Goal: Learn about a topic

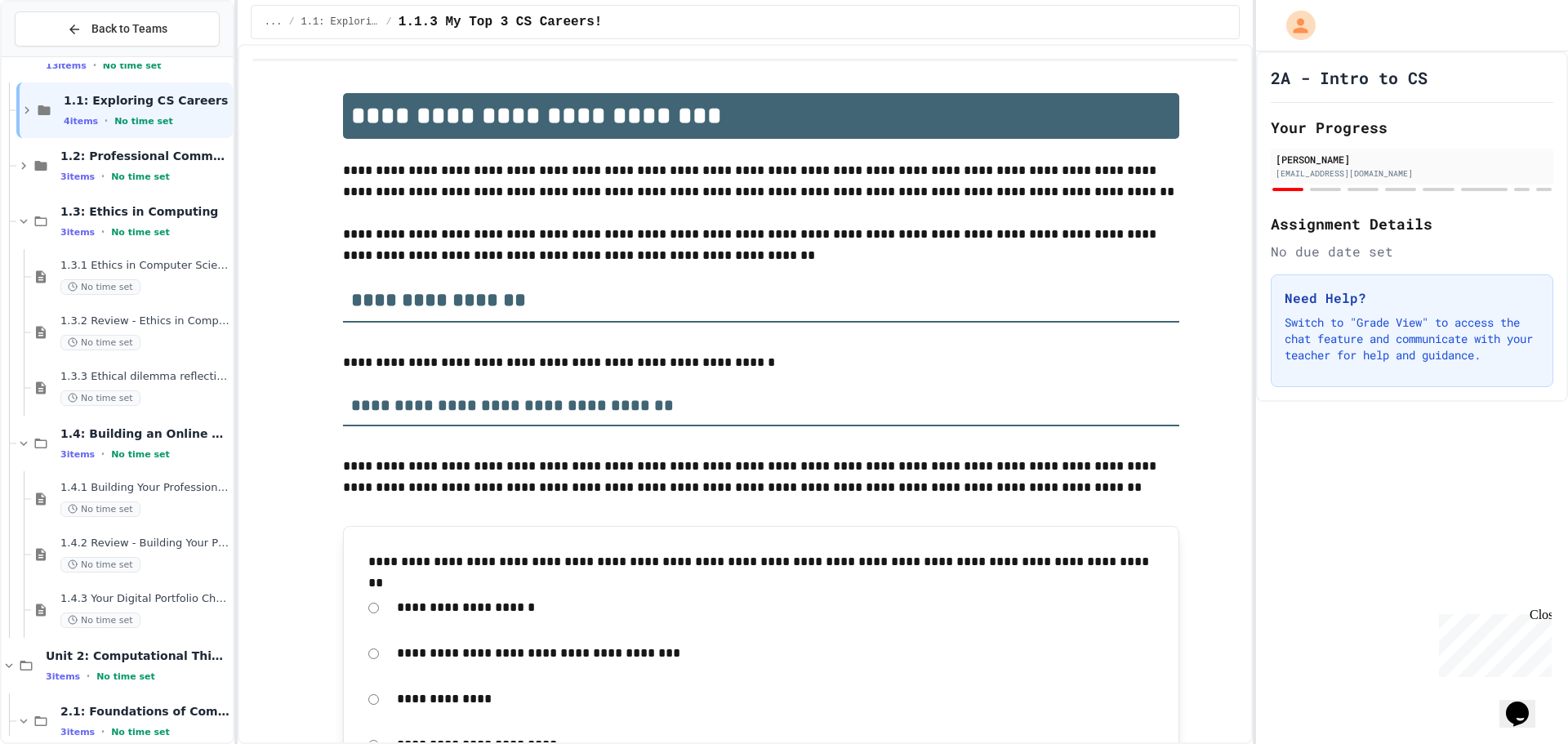
scroll to position [128, 0]
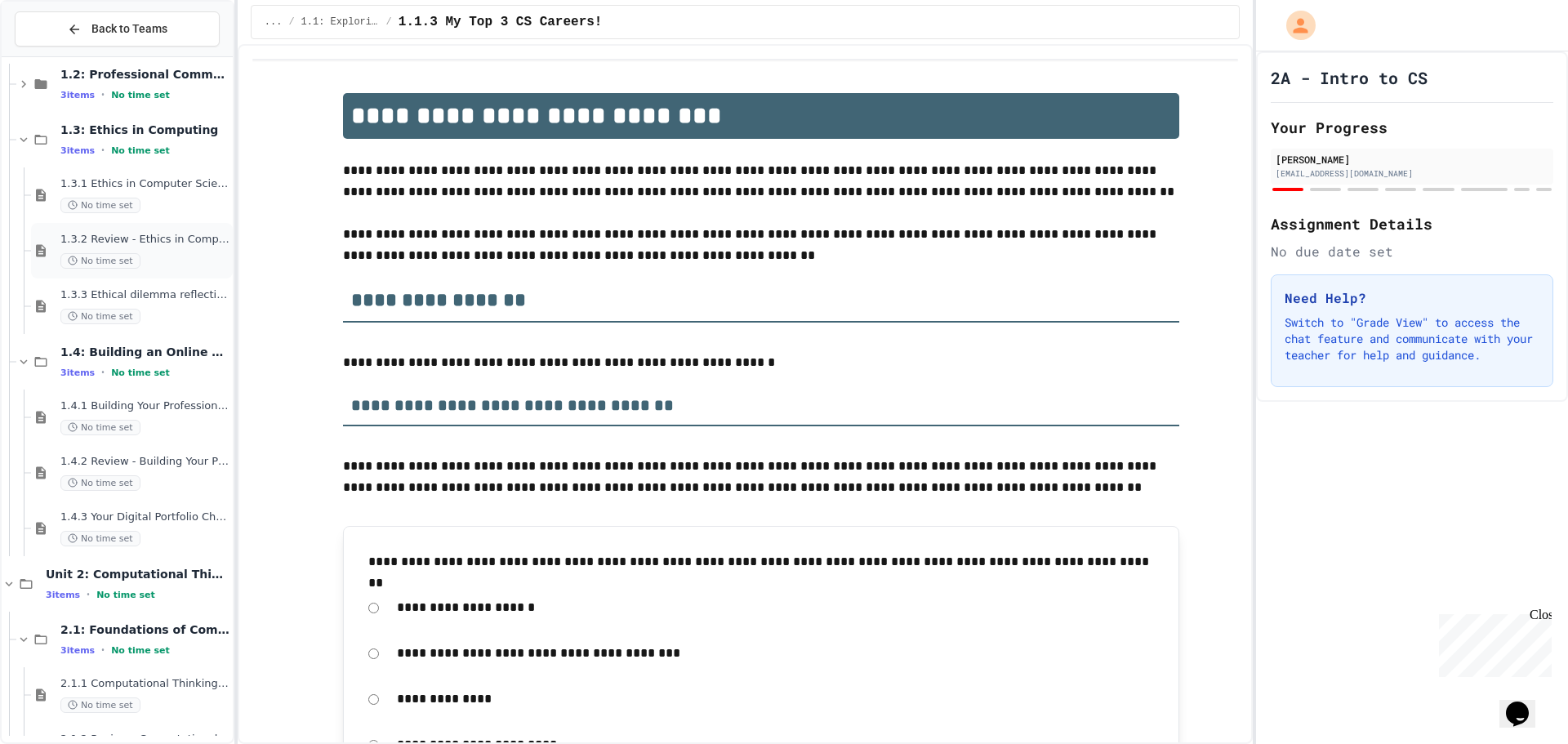
click at [162, 251] on div "1.3.2 Review - Ethics in Computer Science No time set" at bounding box center [144, 250] width 169 height 36
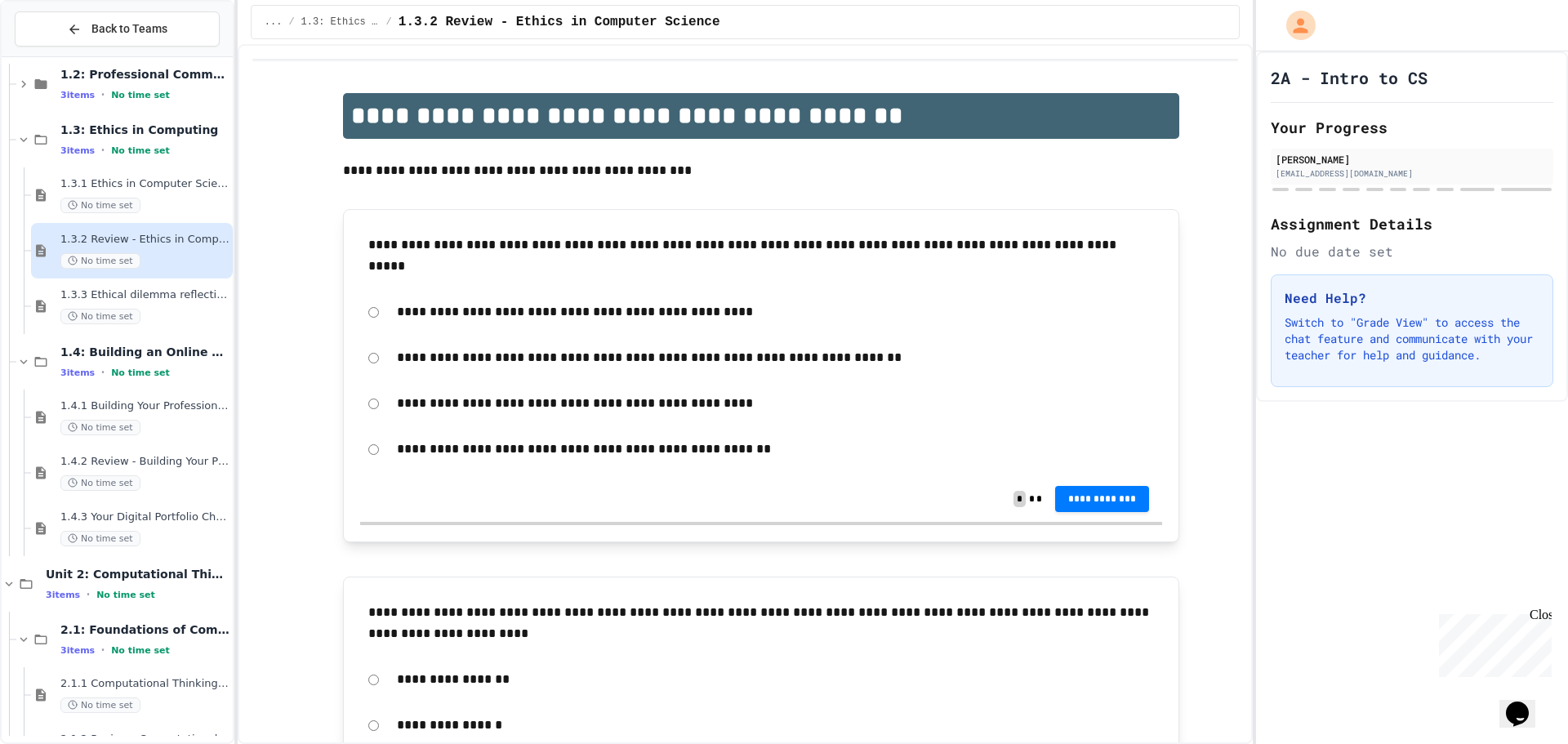
click at [171, 289] on span "1.3.3 Ethical dilemma reflections" at bounding box center [144, 295] width 169 height 14
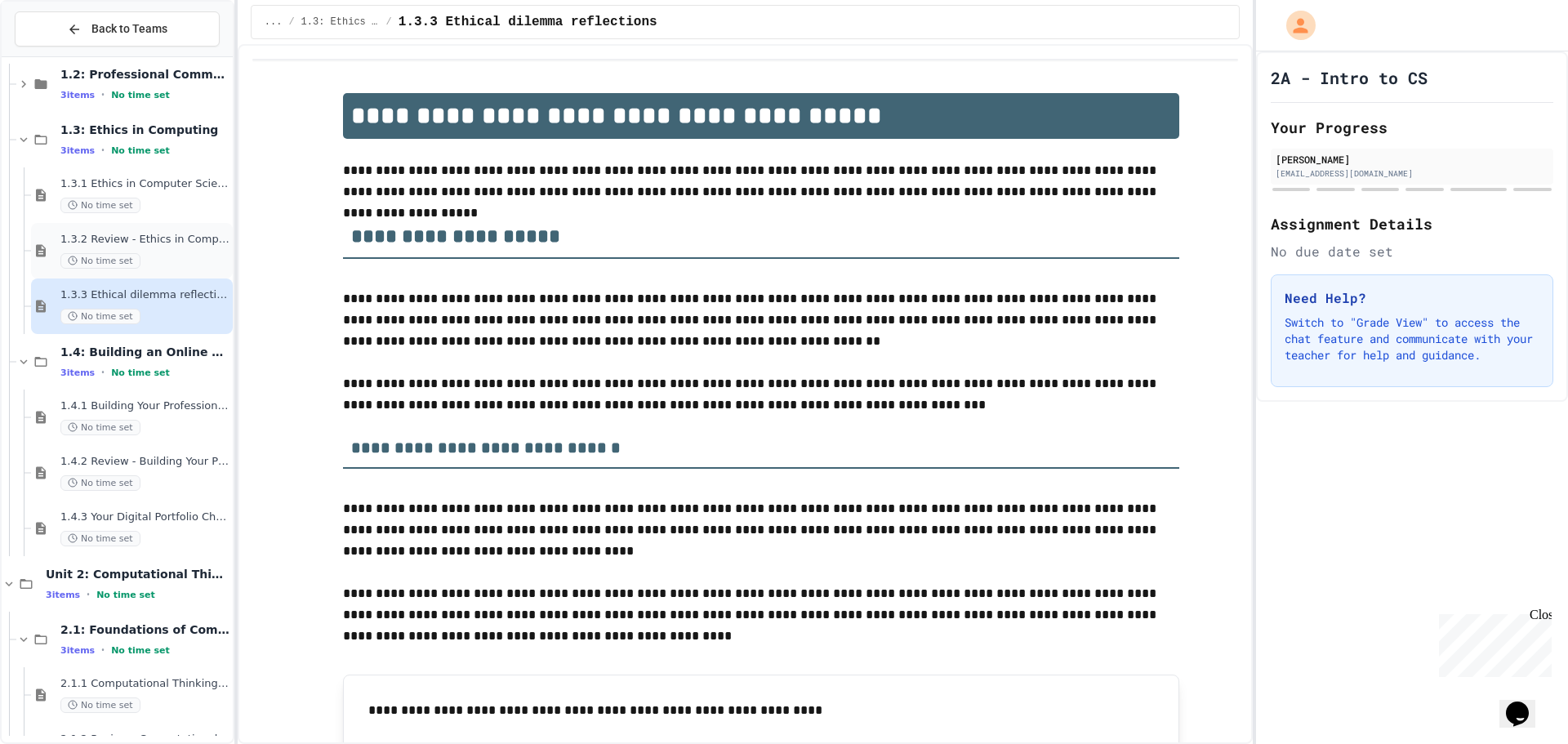
click at [171, 235] on span "1.3.2 Review - Ethics in Computer Science" at bounding box center [144, 239] width 169 height 14
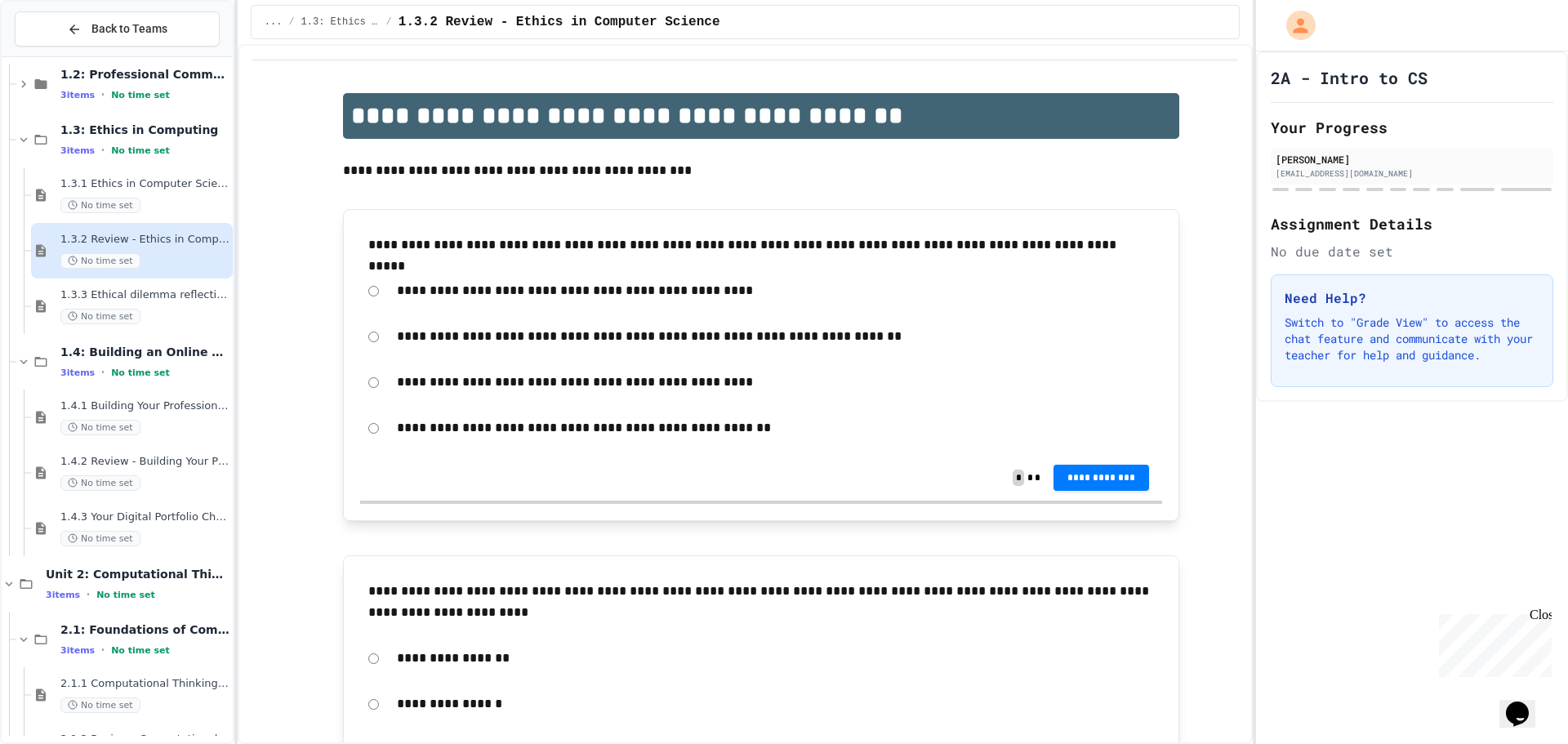
click at [148, 201] on div "No time set" at bounding box center [144, 206] width 169 height 16
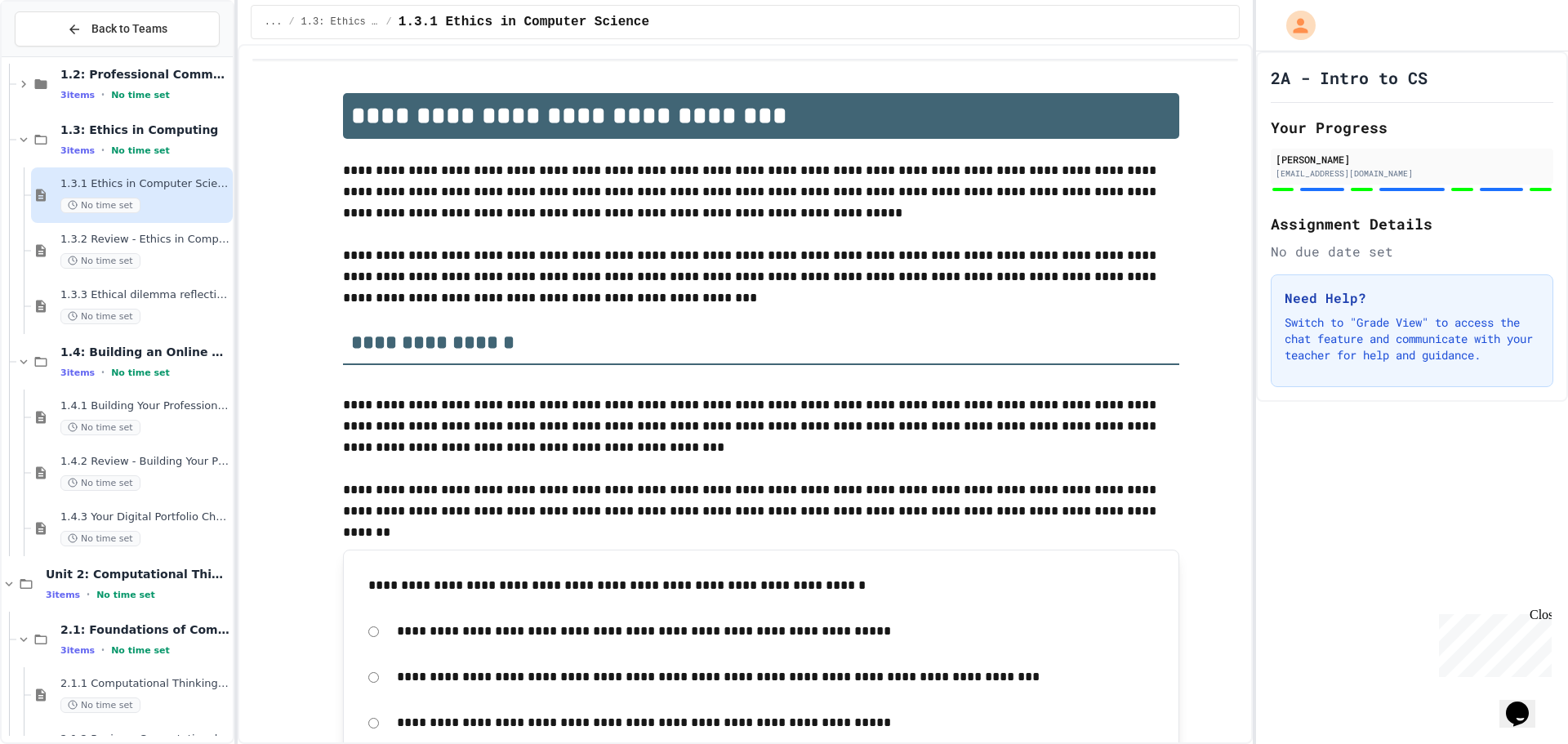
click at [156, 257] on div "No time set" at bounding box center [144, 261] width 169 height 16
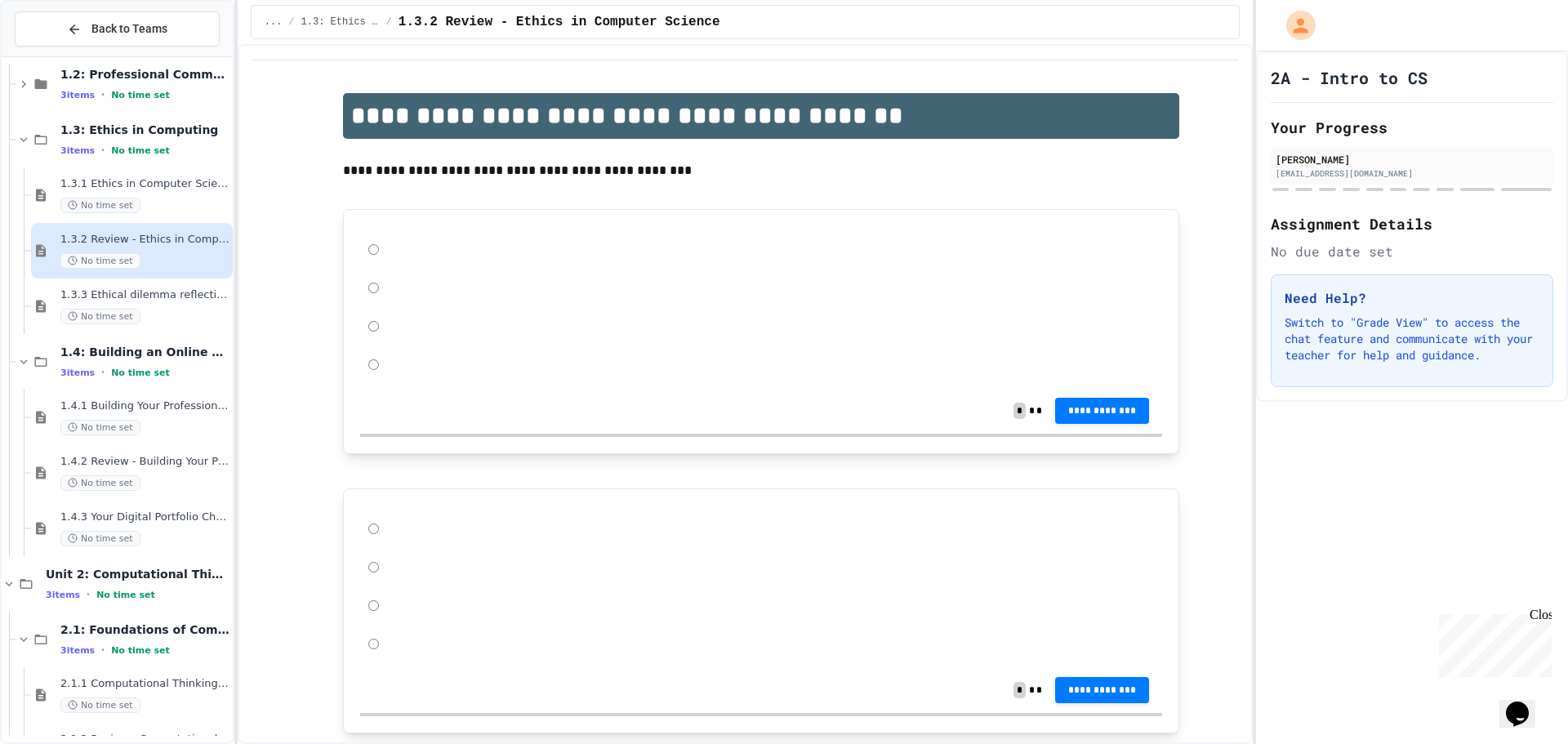
click at [175, 295] on span "1.3.3 Ethical dilemma reflections" at bounding box center [144, 295] width 169 height 14
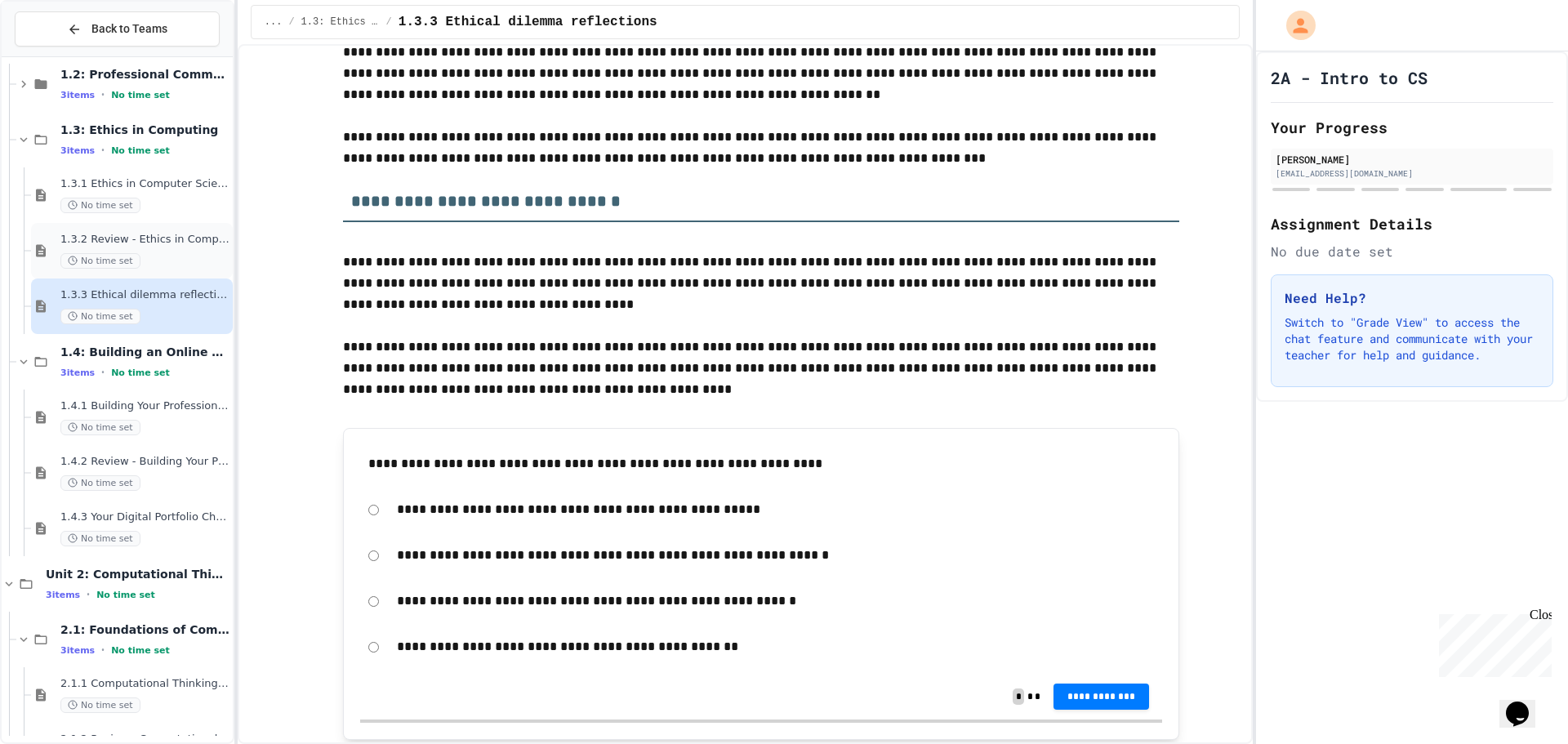
scroll to position [81, 0]
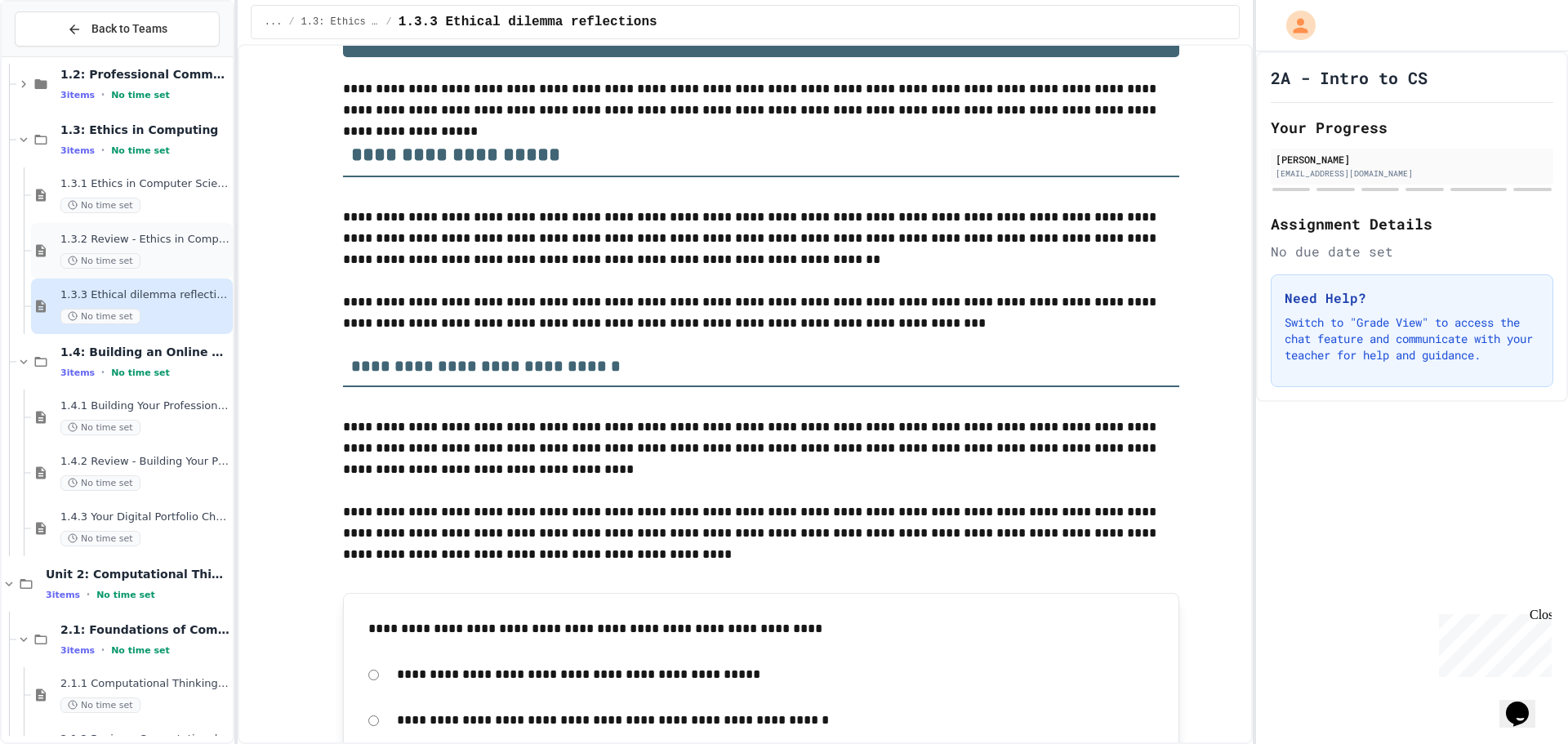
click at [166, 262] on div "No time set" at bounding box center [144, 261] width 169 height 16
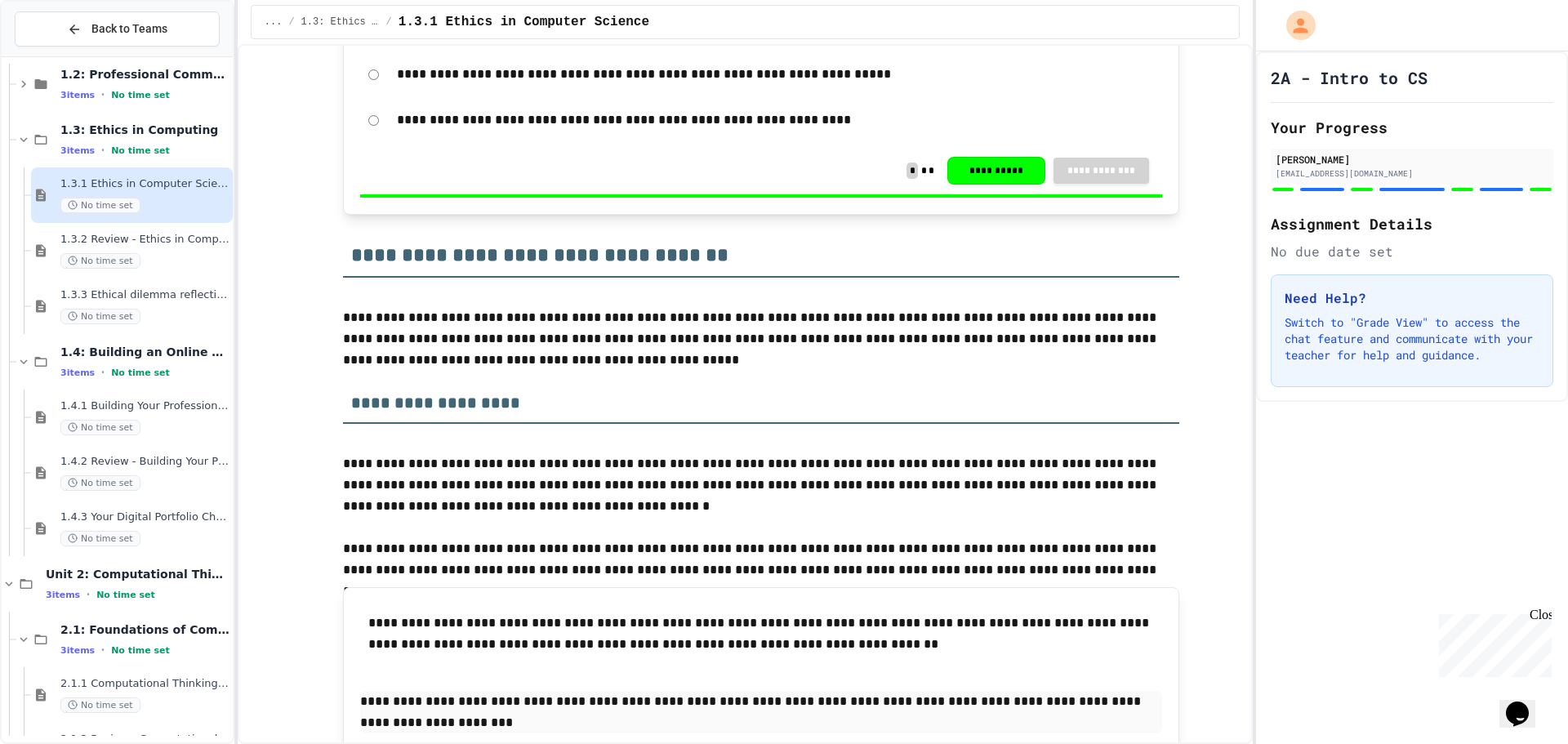
scroll to position [653, 0]
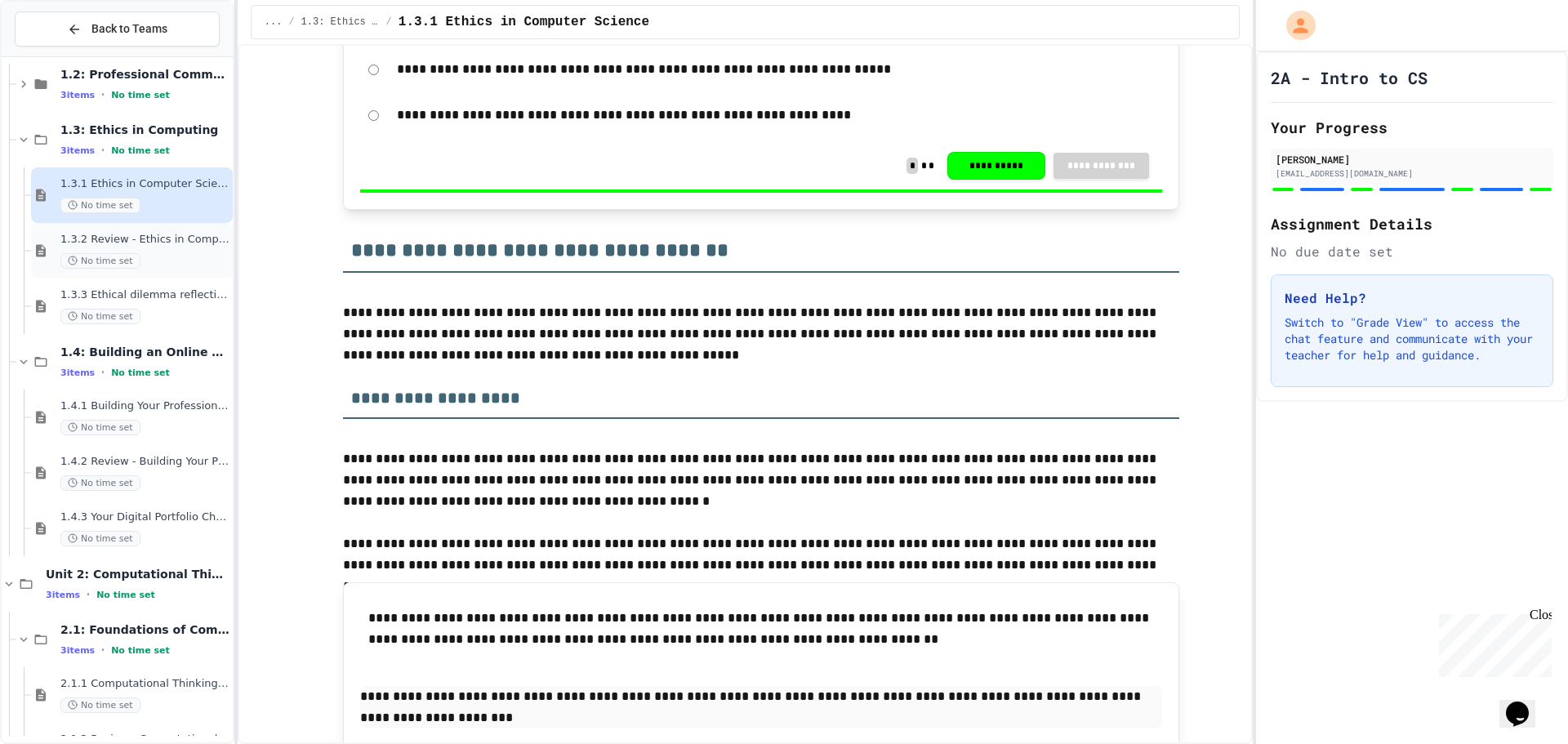
click at [145, 262] on div "No time set" at bounding box center [144, 261] width 169 height 16
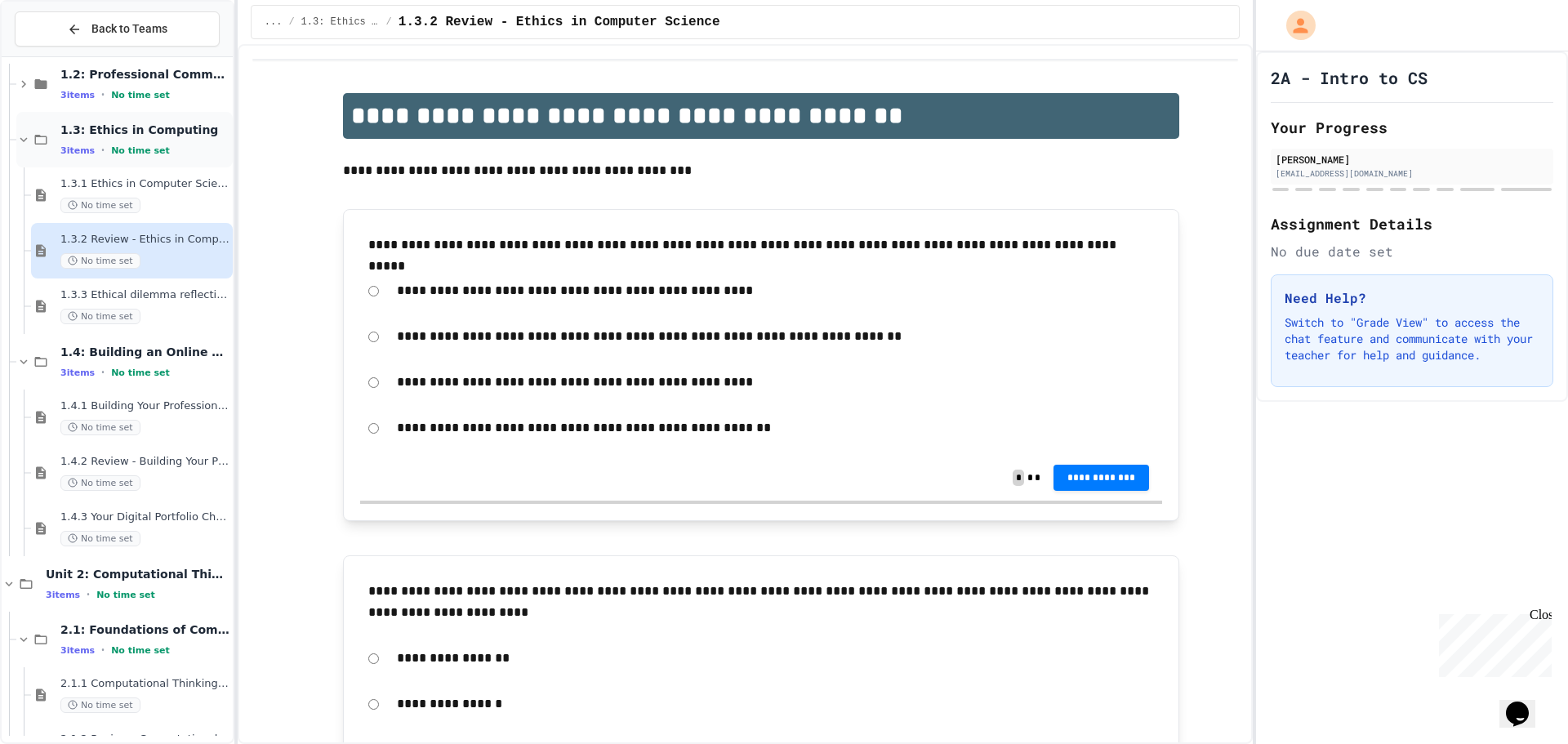
click at [178, 134] on span "1.3: Ethics in Computing" at bounding box center [144, 130] width 169 height 15
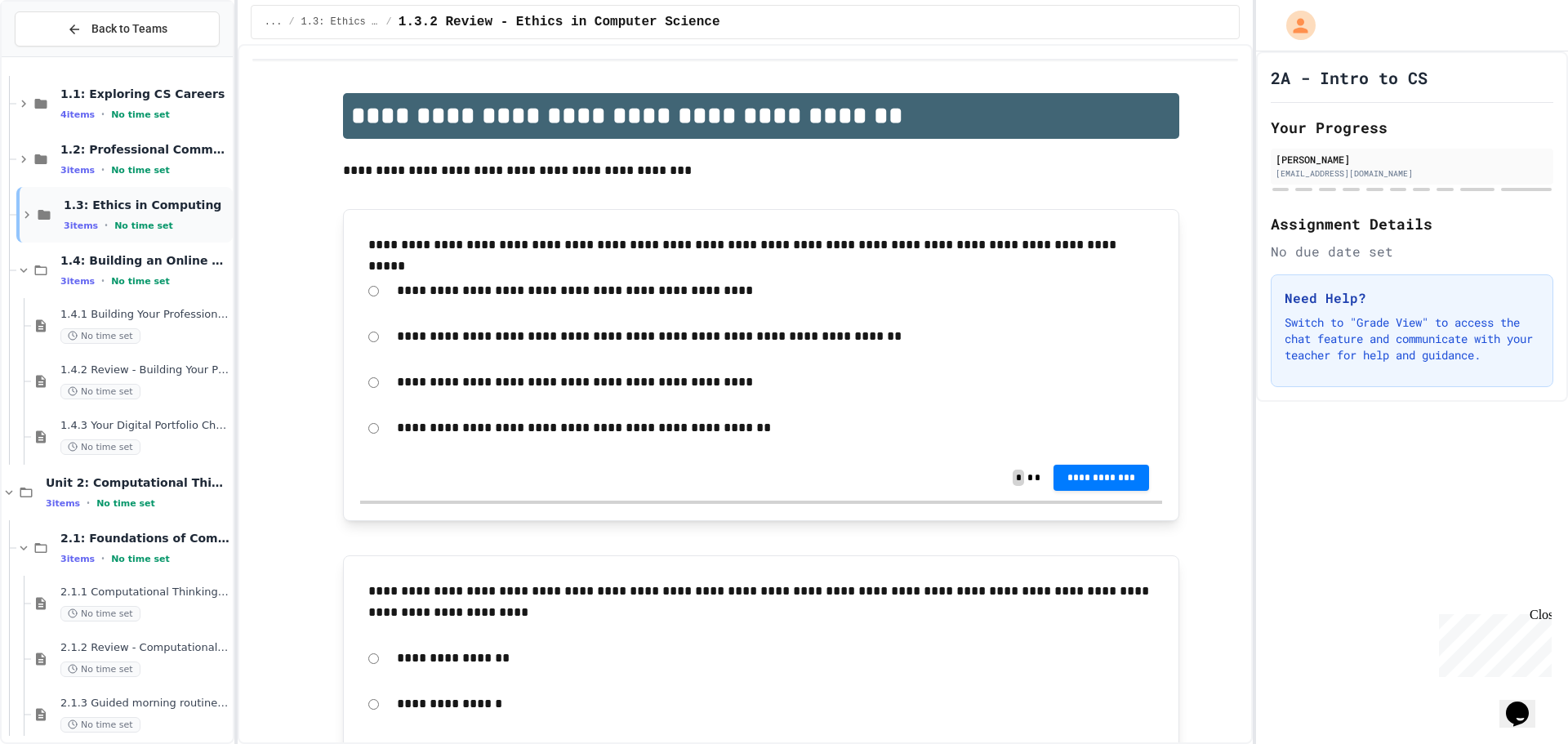
scroll to position [24, 0]
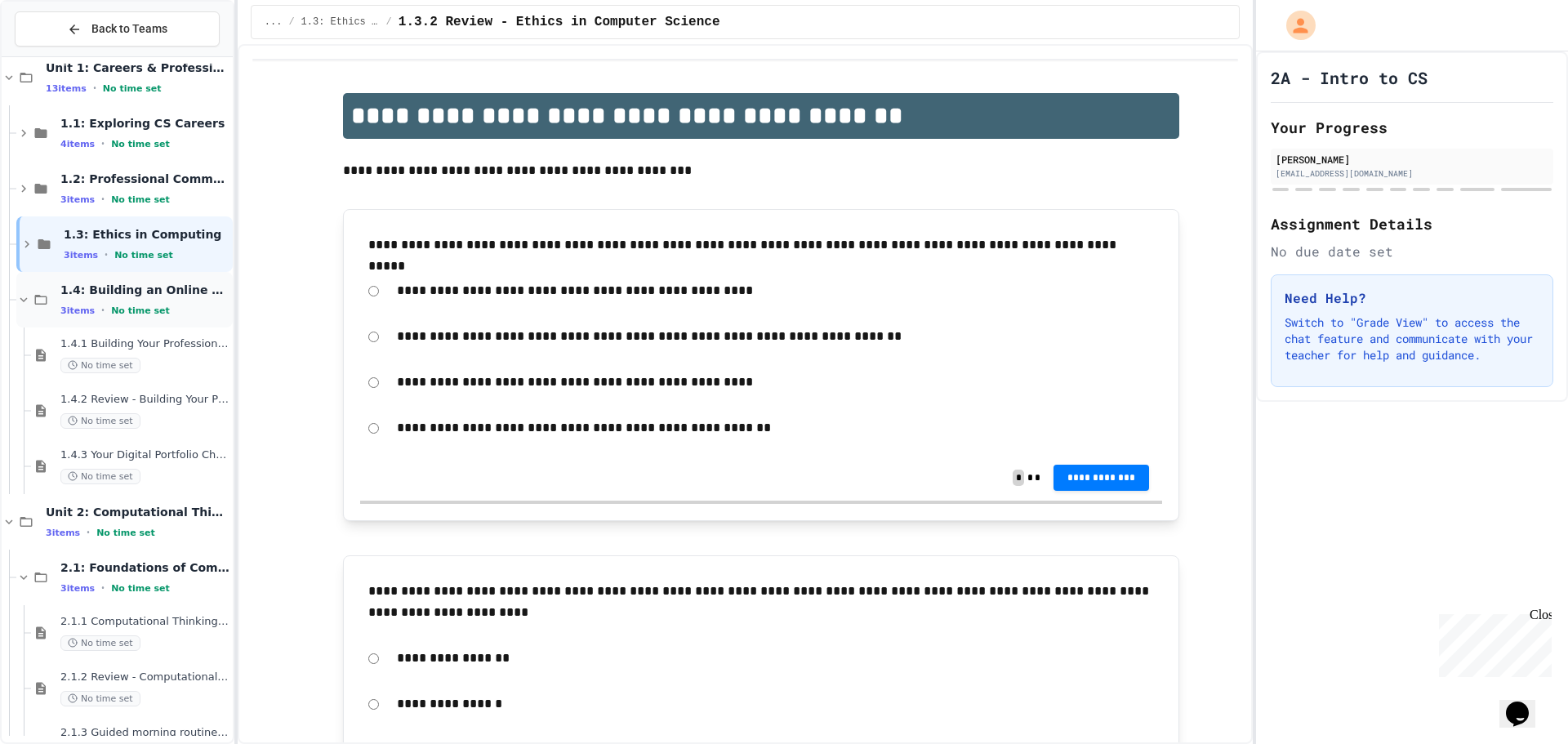
click at [162, 276] on div "1.4: Building an Online Presence 3 items • No time set" at bounding box center [124, 300] width 217 height 56
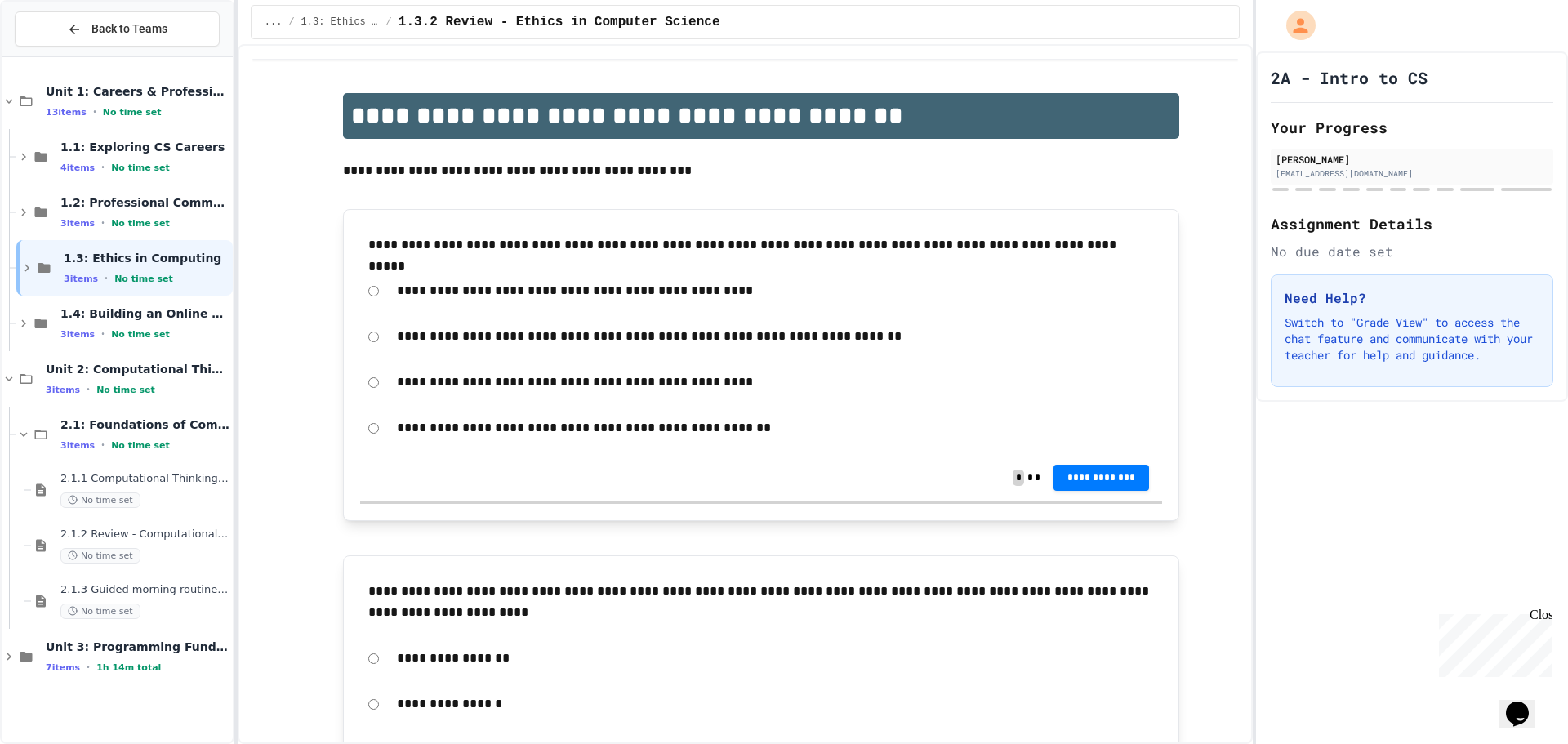
scroll to position [0, 0]
click at [123, 440] on span "No time set" at bounding box center [141, 445] width 59 height 11
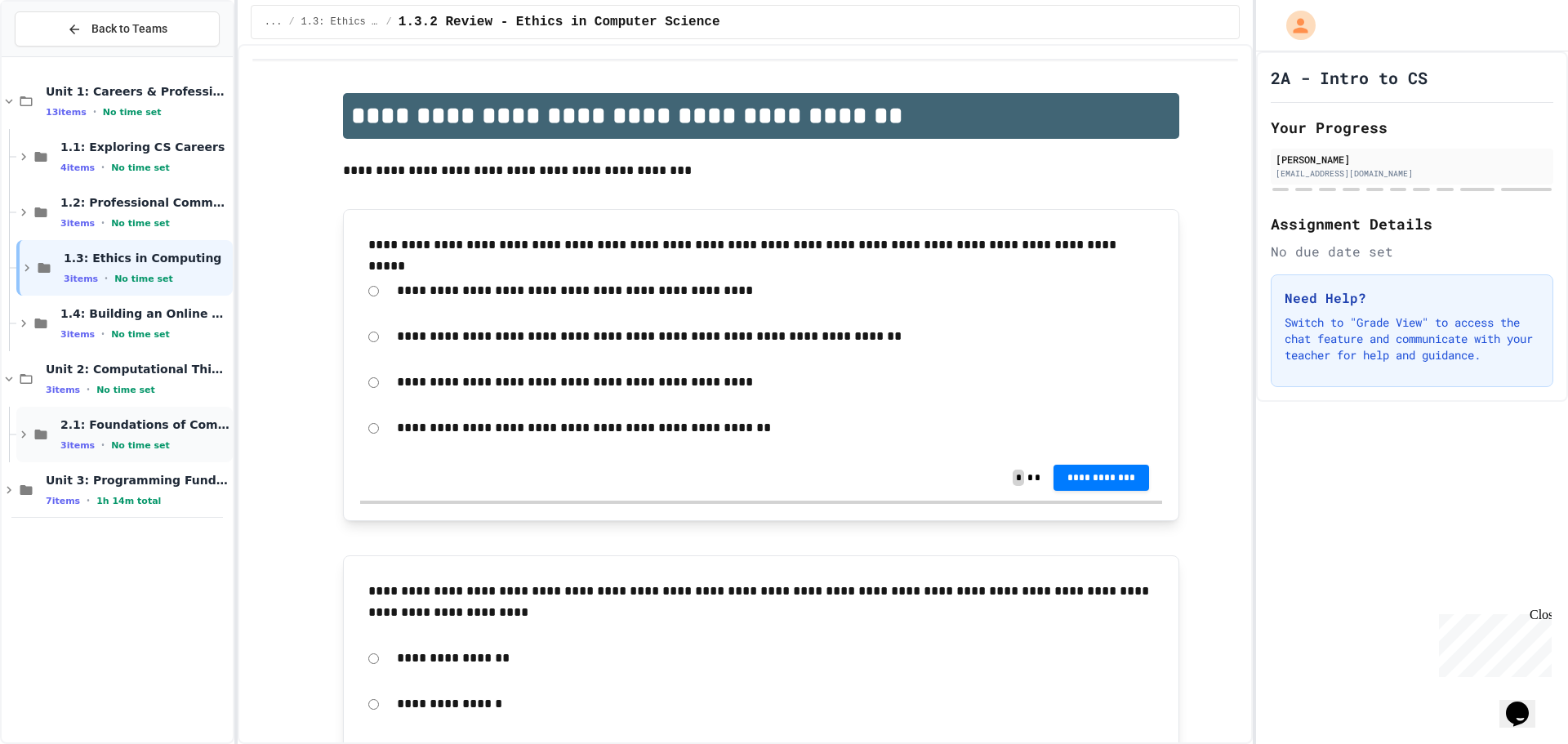
click at [134, 432] on span "2.1: Foundations of Computational Thinking" at bounding box center [144, 424] width 169 height 15
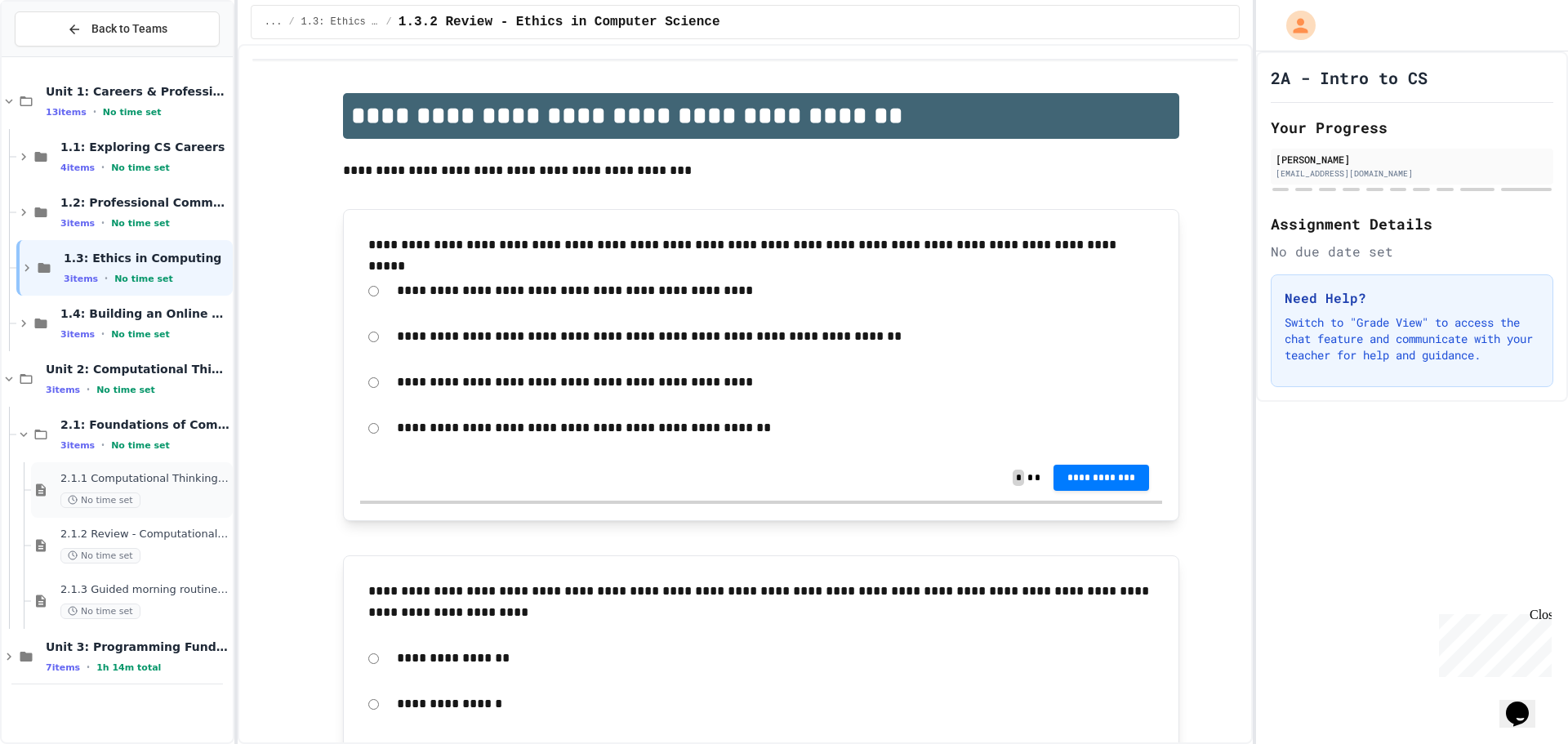
click at [149, 469] on div "2.1.1 Computational Thinking and Problem Solving No time set" at bounding box center [132, 490] width 202 height 56
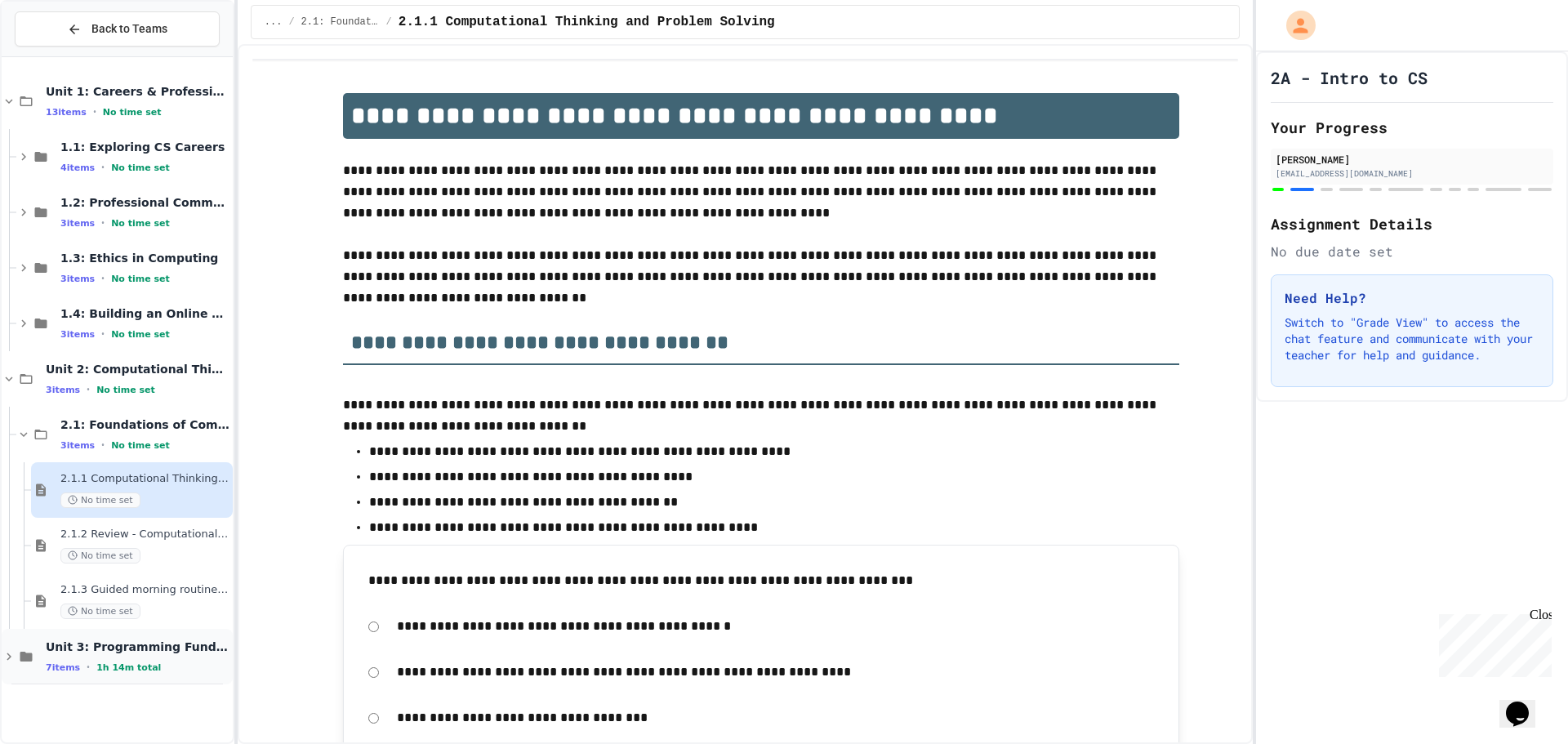
click at [141, 643] on span "Unit 3: Programming Fundamentals" at bounding box center [138, 646] width 184 height 15
click at [159, 643] on span "Unit 3: Programming Fundamentals" at bounding box center [138, 646] width 184 height 15
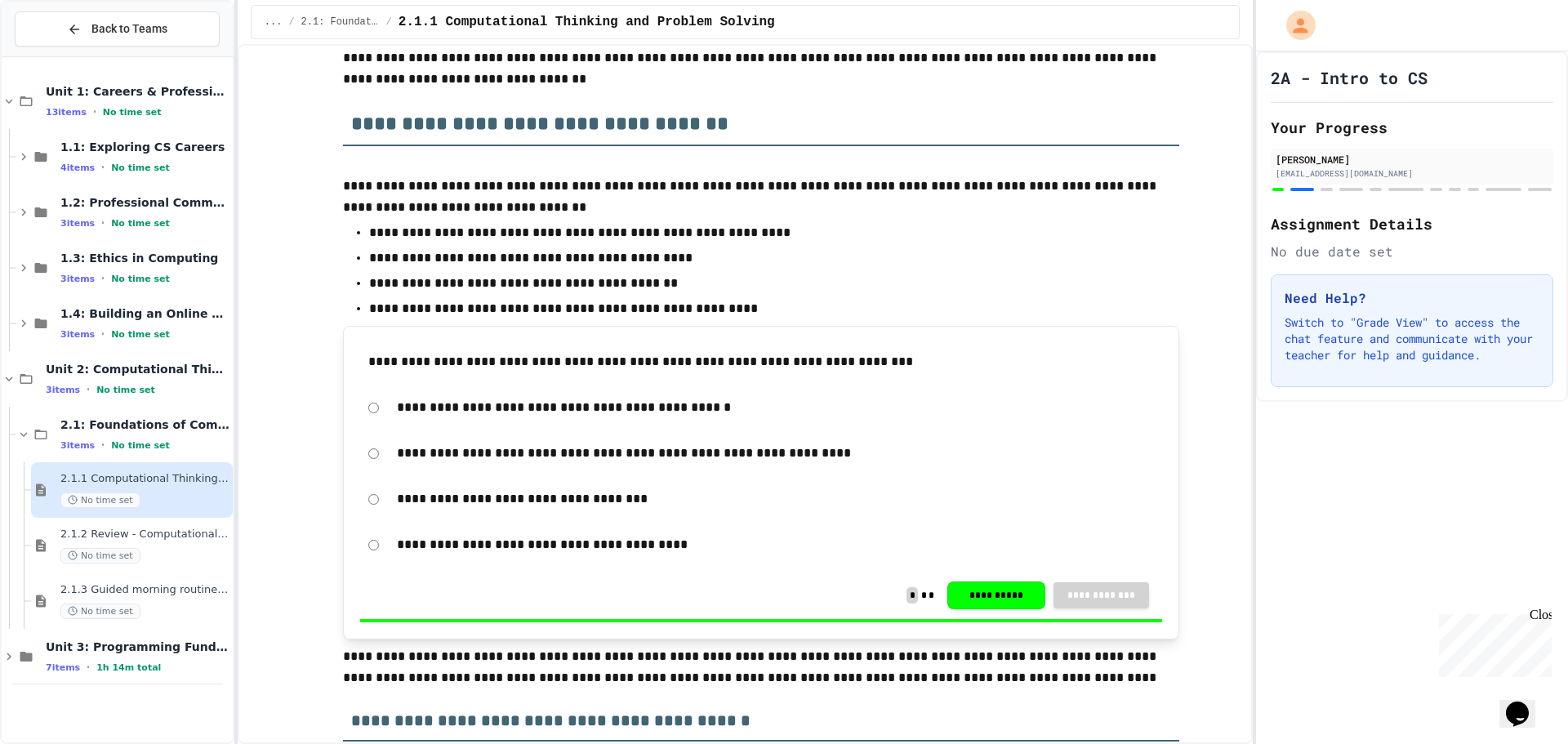
scroll to position [408, 0]
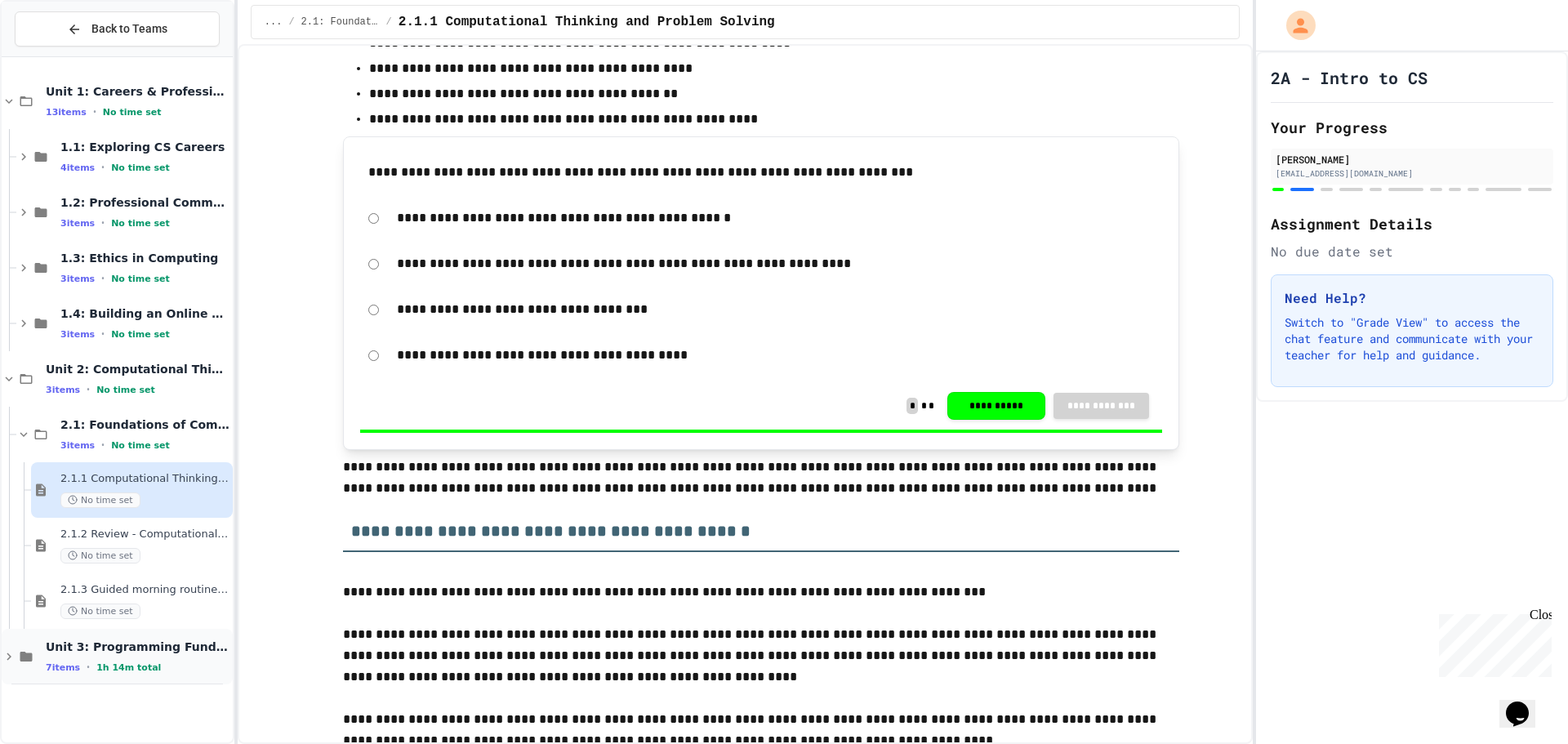
click at [116, 660] on div "7 items • 1h 14m total" at bounding box center [138, 666] width 184 height 13
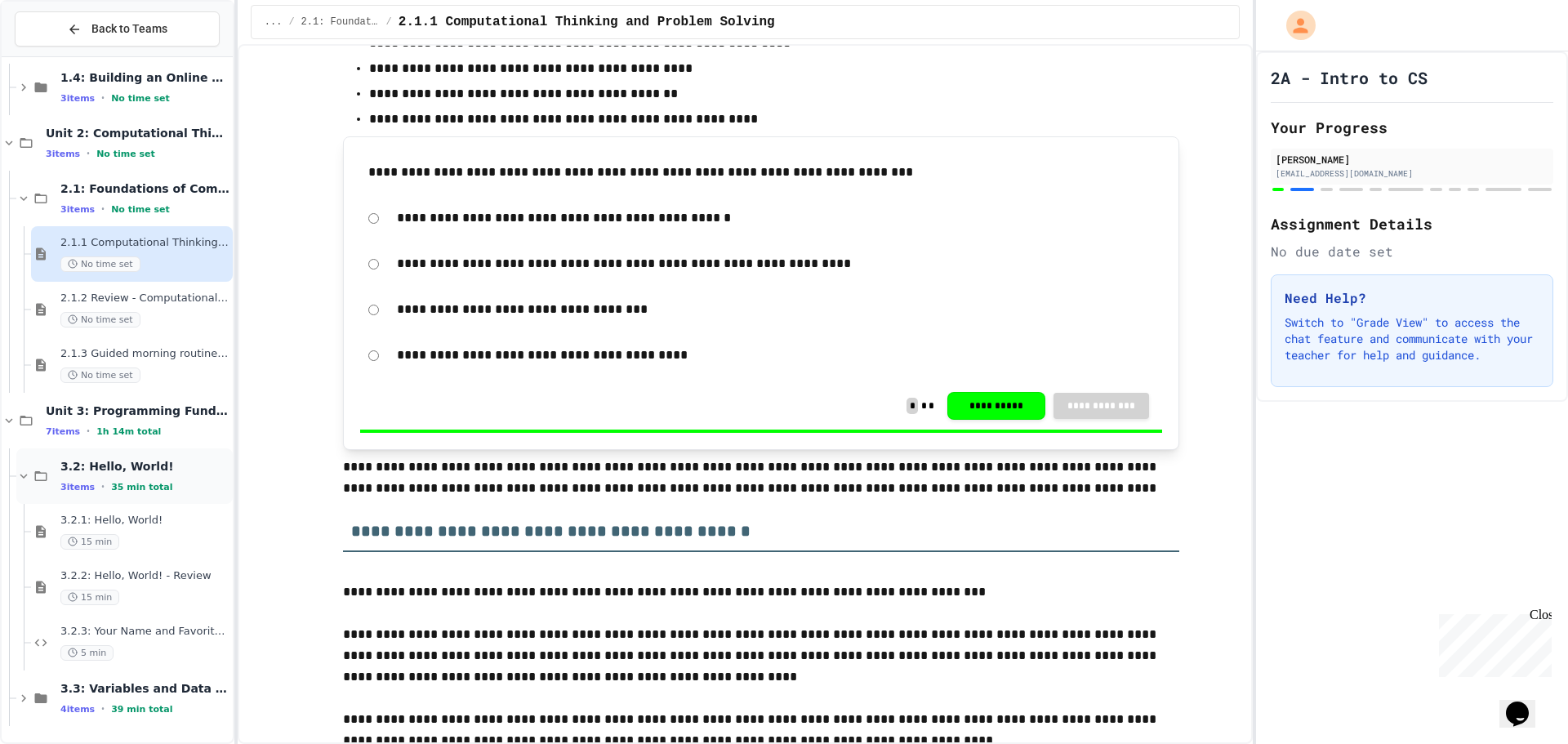
click at [124, 465] on span "3.2: Hello, World!" at bounding box center [144, 466] width 169 height 15
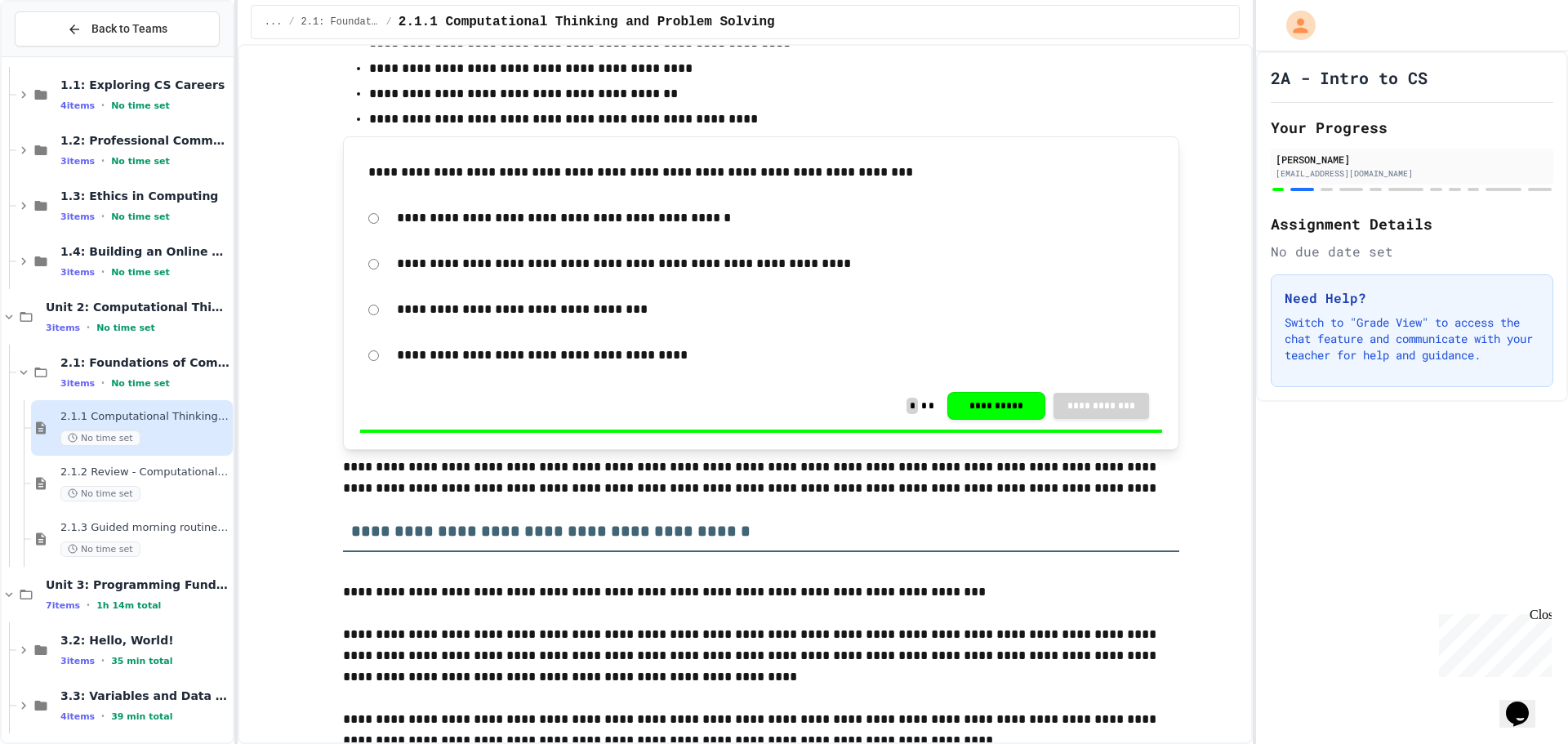
scroll to position [70, 0]
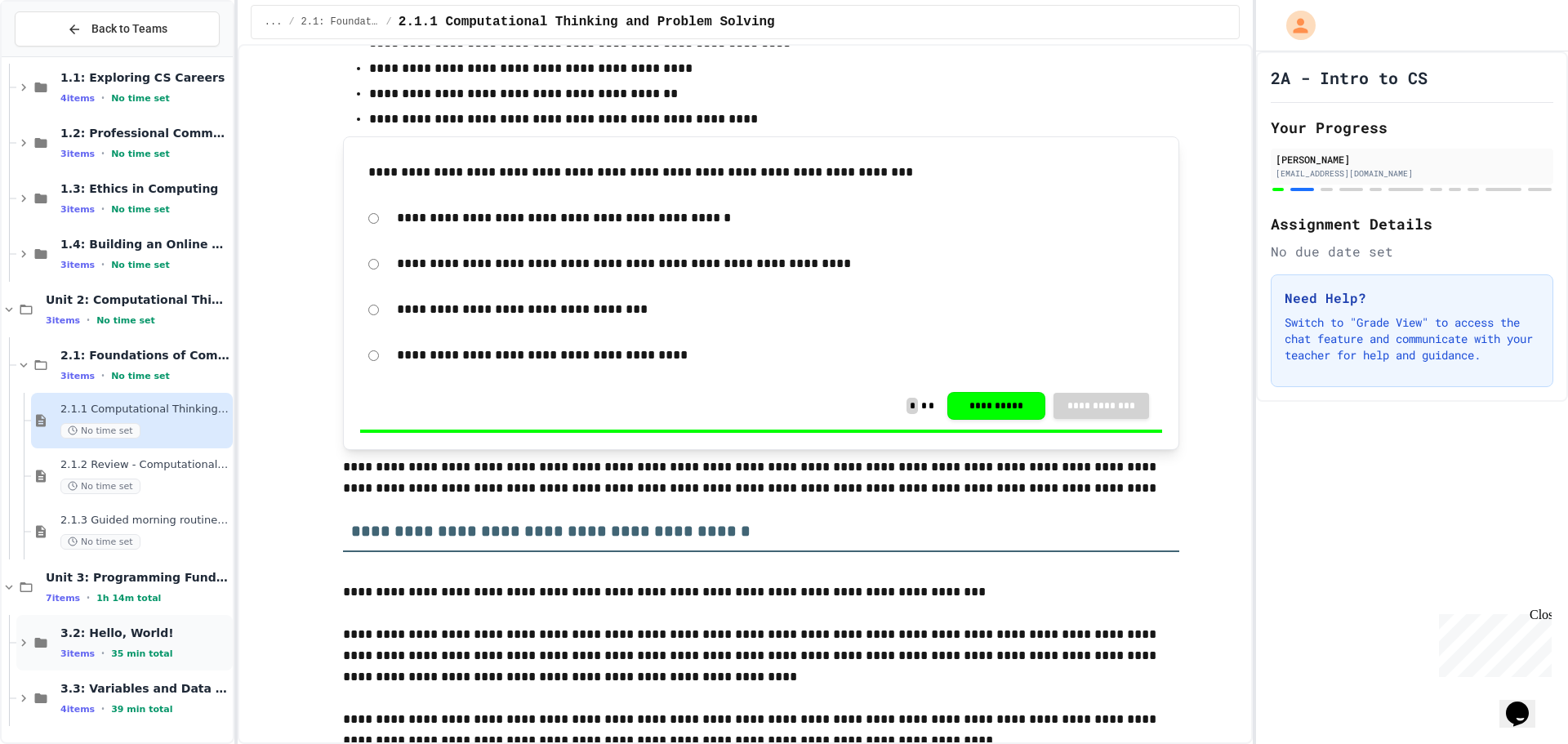
click at [134, 634] on span "3.2: Hello, World!" at bounding box center [144, 633] width 169 height 15
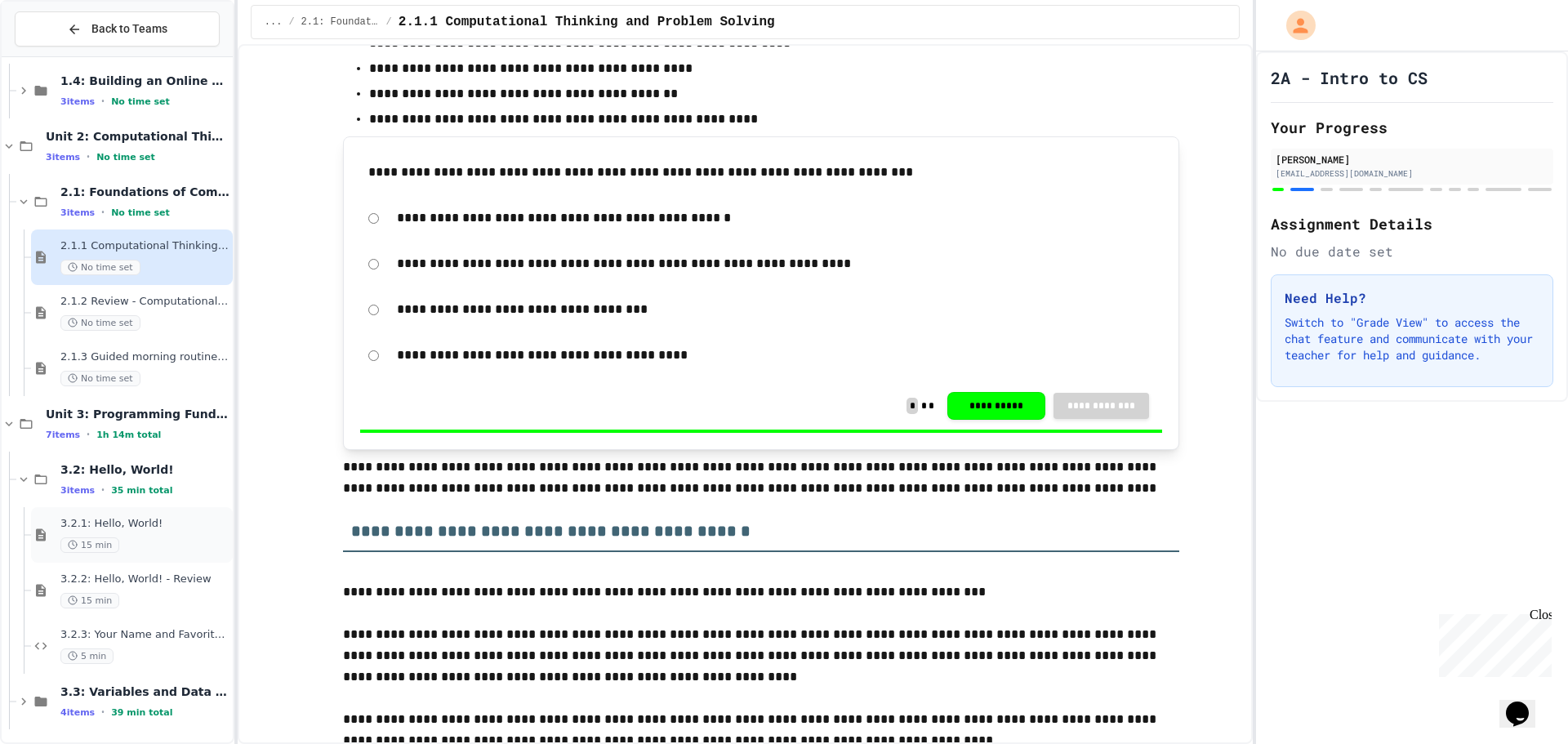
click at [165, 520] on span "3.2.1: Hello, World!" at bounding box center [144, 524] width 169 height 14
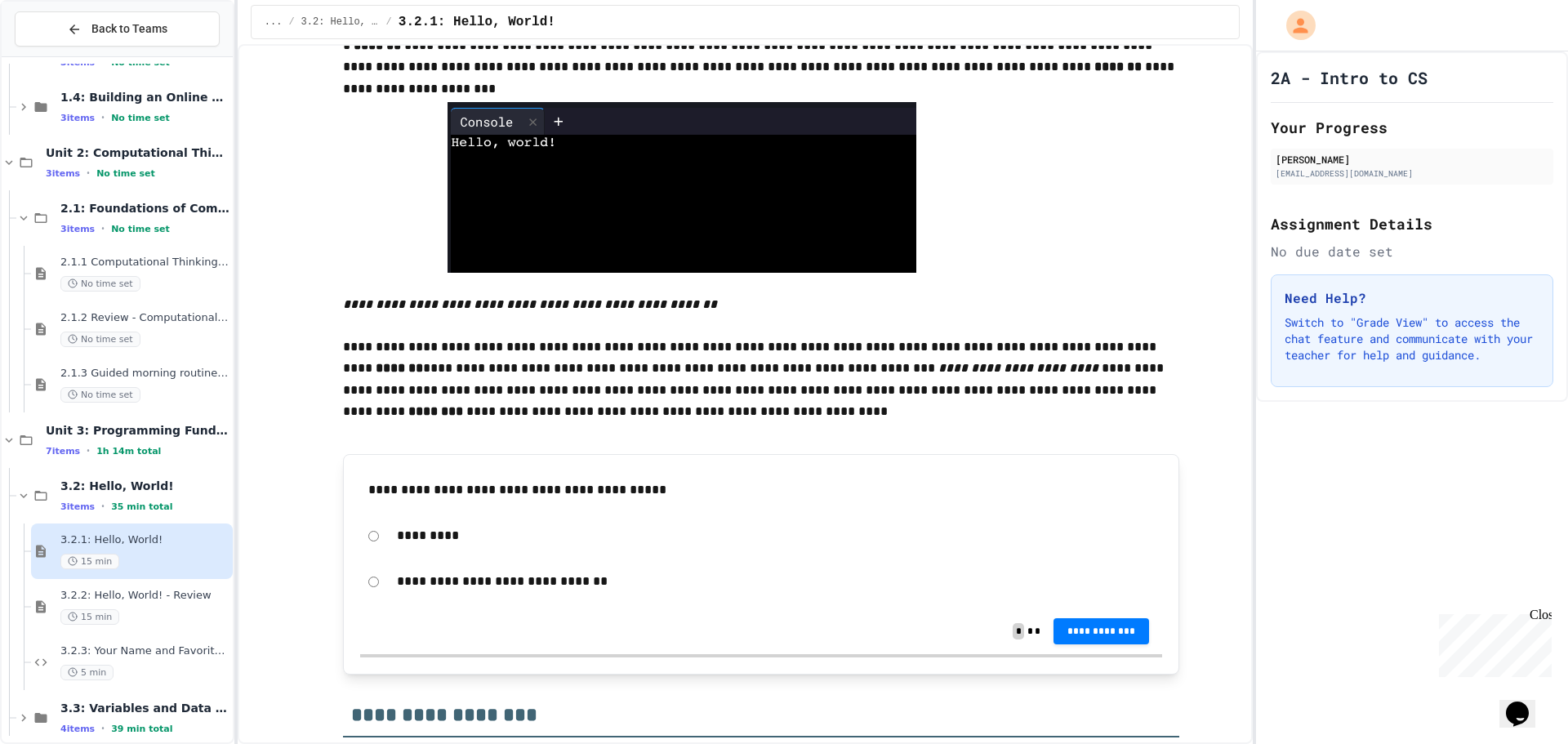
scroll to position [408, 0]
click at [477, 573] on p "**********" at bounding box center [775, 581] width 757 height 21
click at [477, 578] on p "**********" at bounding box center [775, 581] width 757 height 21
click at [360, 591] on div "**********" at bounding box center [760, 581] width 802 height 37
click at [364, 588] on div "**********" at bounding box center [760, 581] width 802 height 37
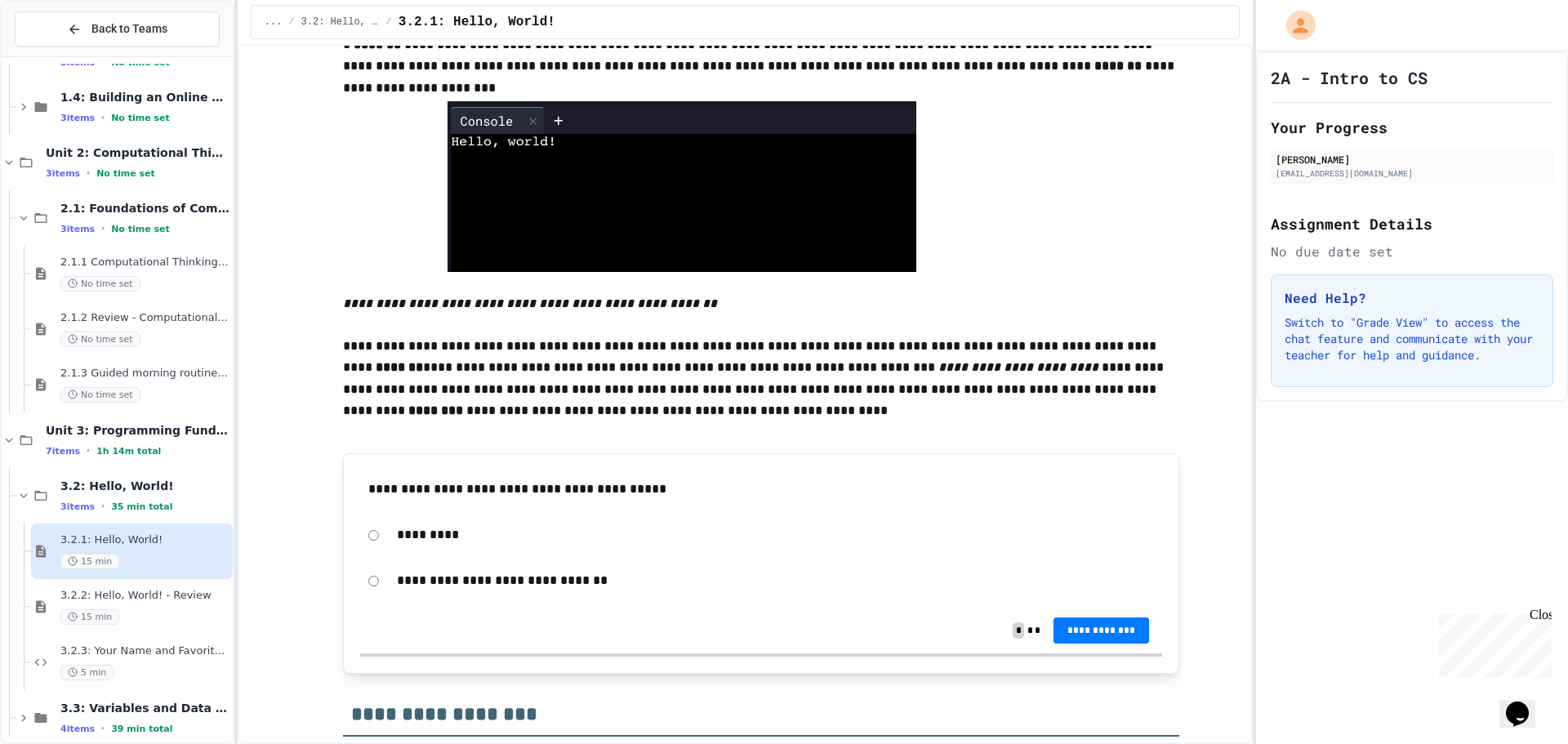
click at [1143, 641] on div "**********" at bounding box center [760, 630] width 802 height 46
click at [1126, 638] on button "**********" at bounding box center [1101, 630] width 96 height 27
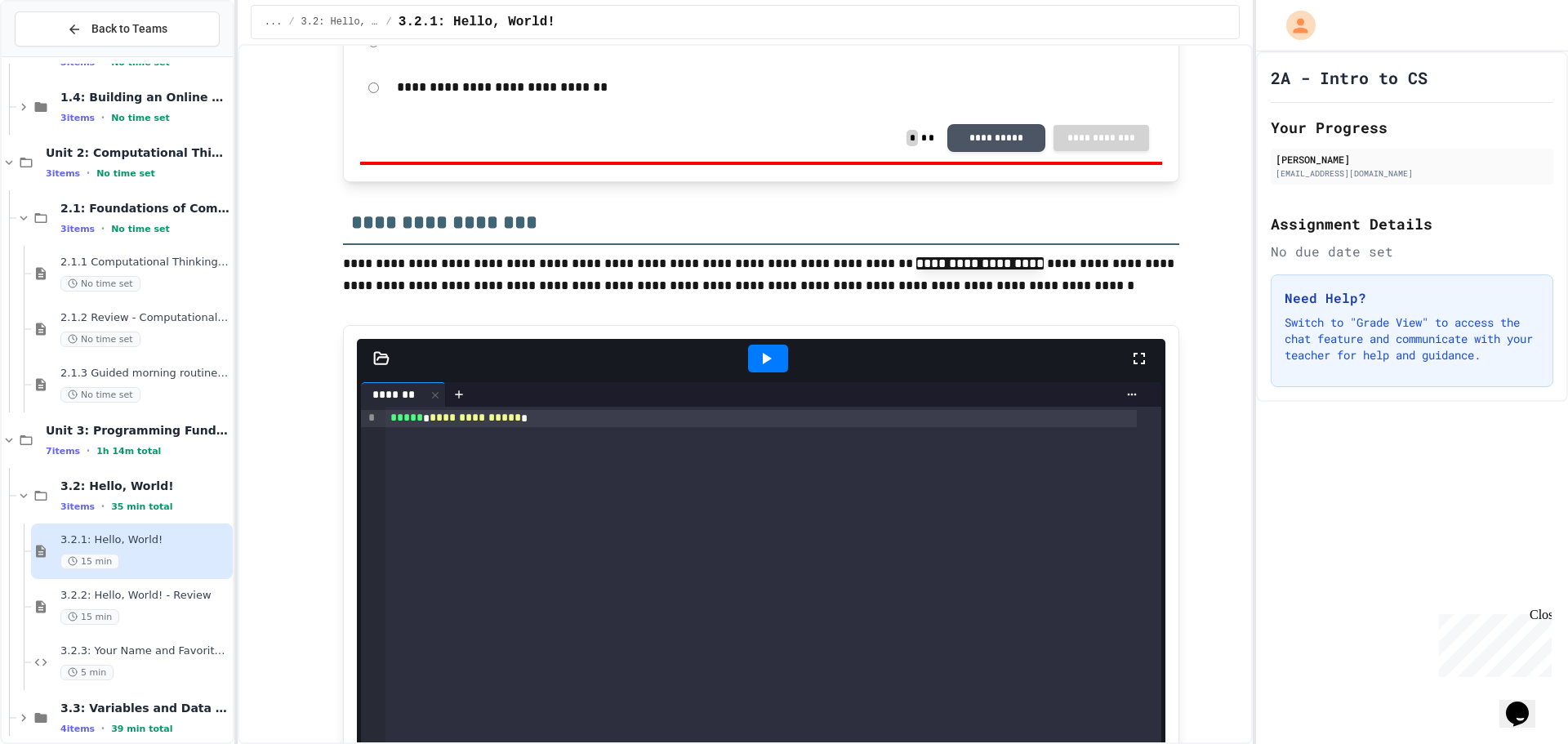
scroll to position [898, 0]
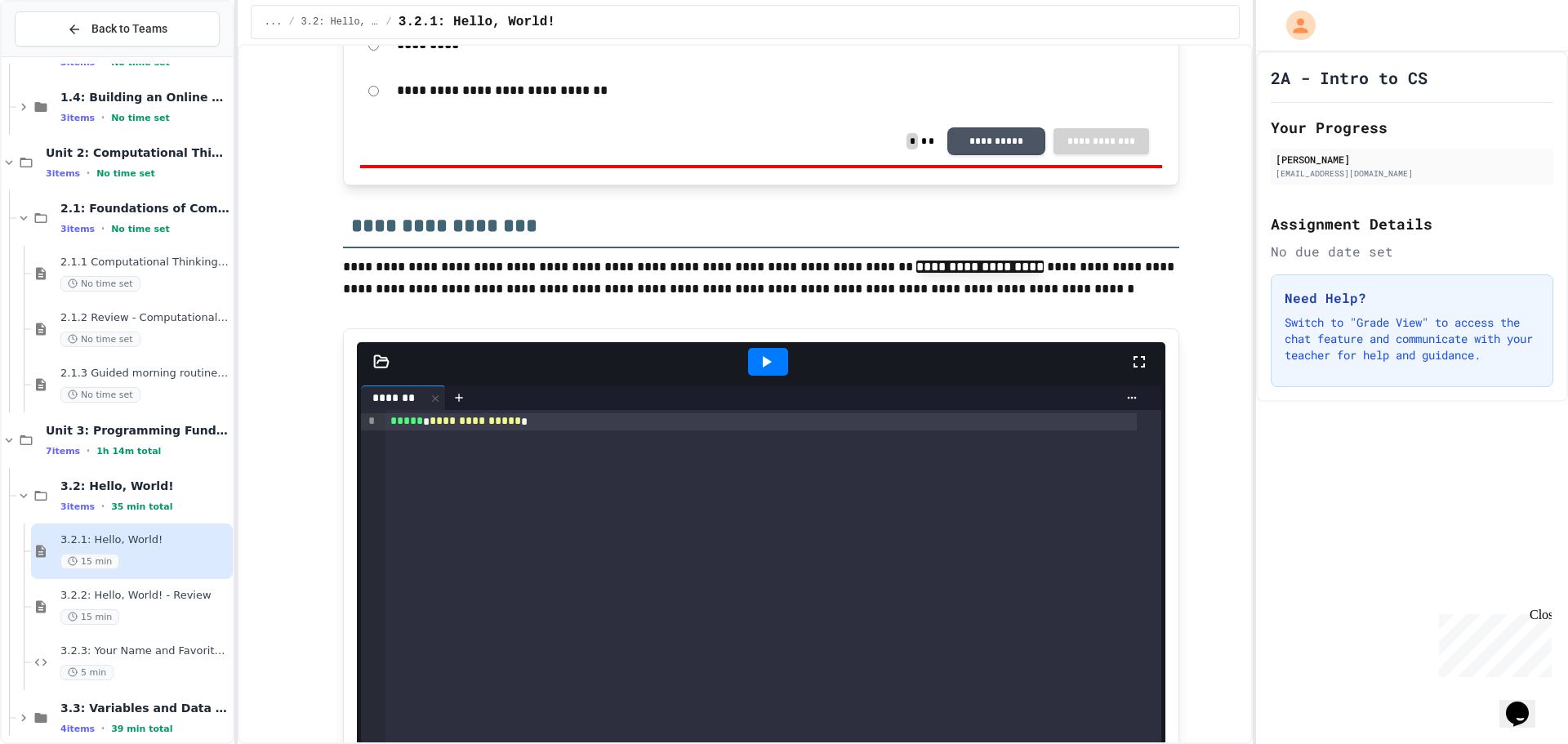
click at [740, 355] on div at bounding box center [768, 361] width 57 height 44
click at [761, 358] on icon at bounding box center [766, 361] width 19 height 19
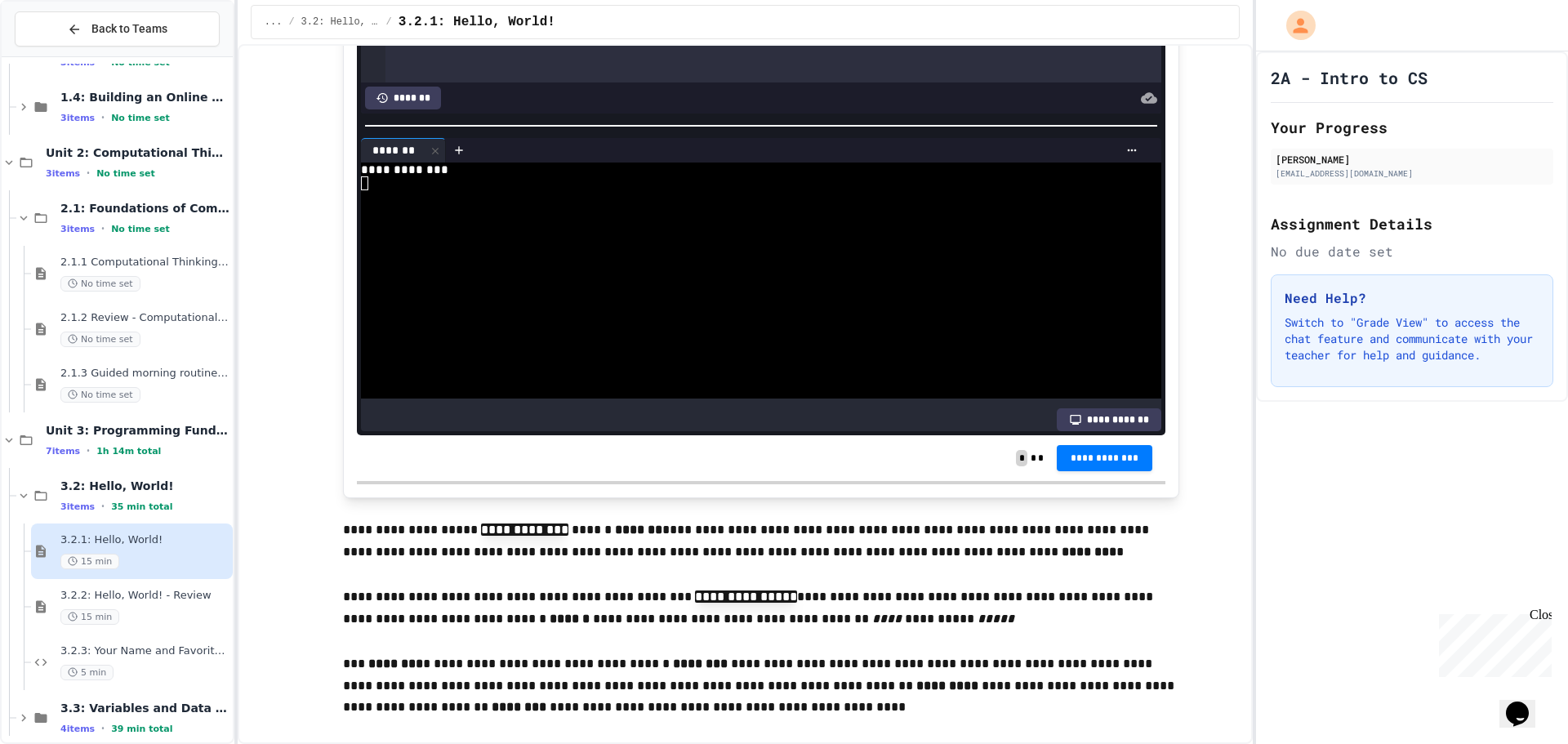
scroll to position [1469, 0]
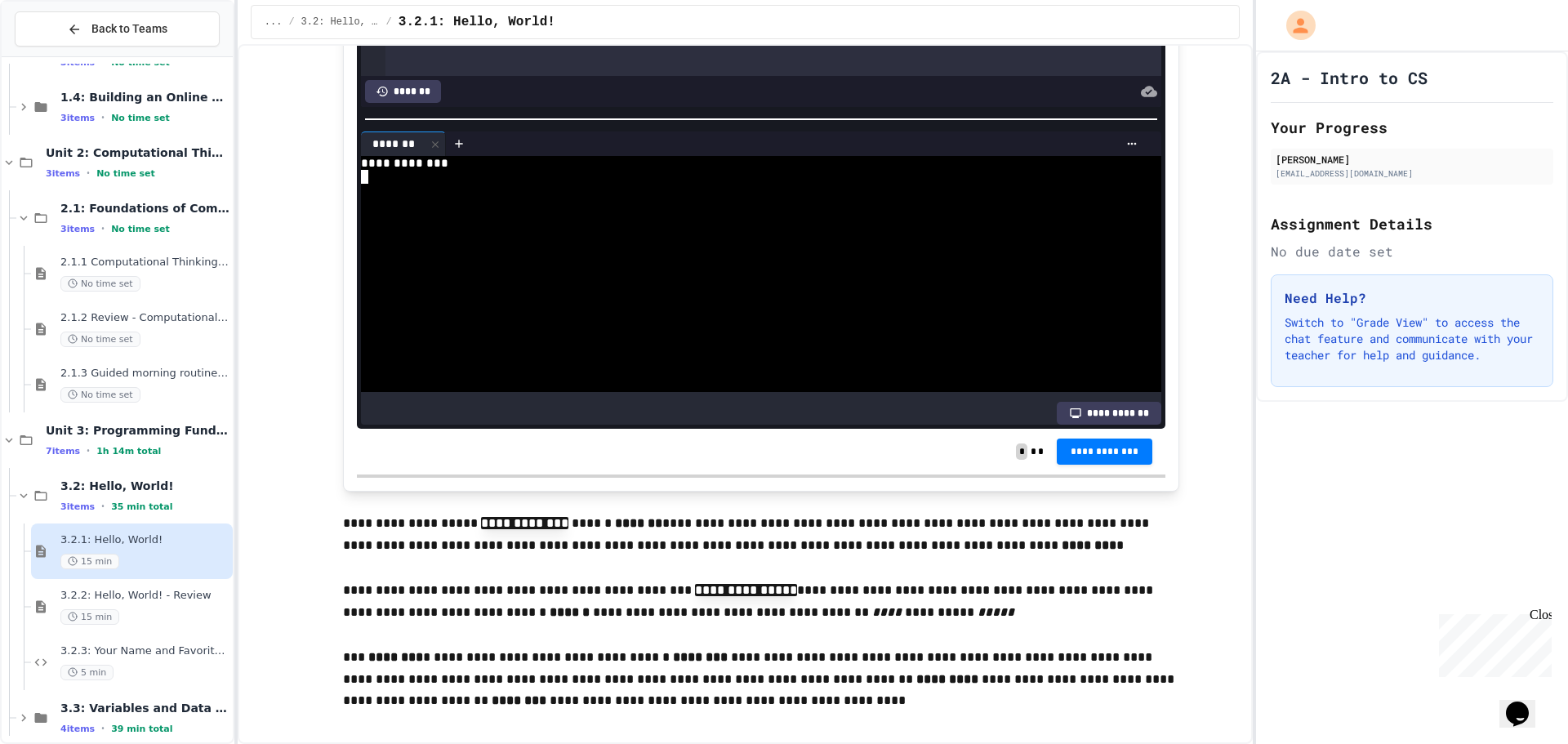
click at [550, 323] on div at bounding box center [746, 330] width 772 height 14
click at [409, 186] on div at bounding box center [746, 191] width 772 height 14
click at [427, 186] on div at bounding box center [746, 191] width 772 height 14
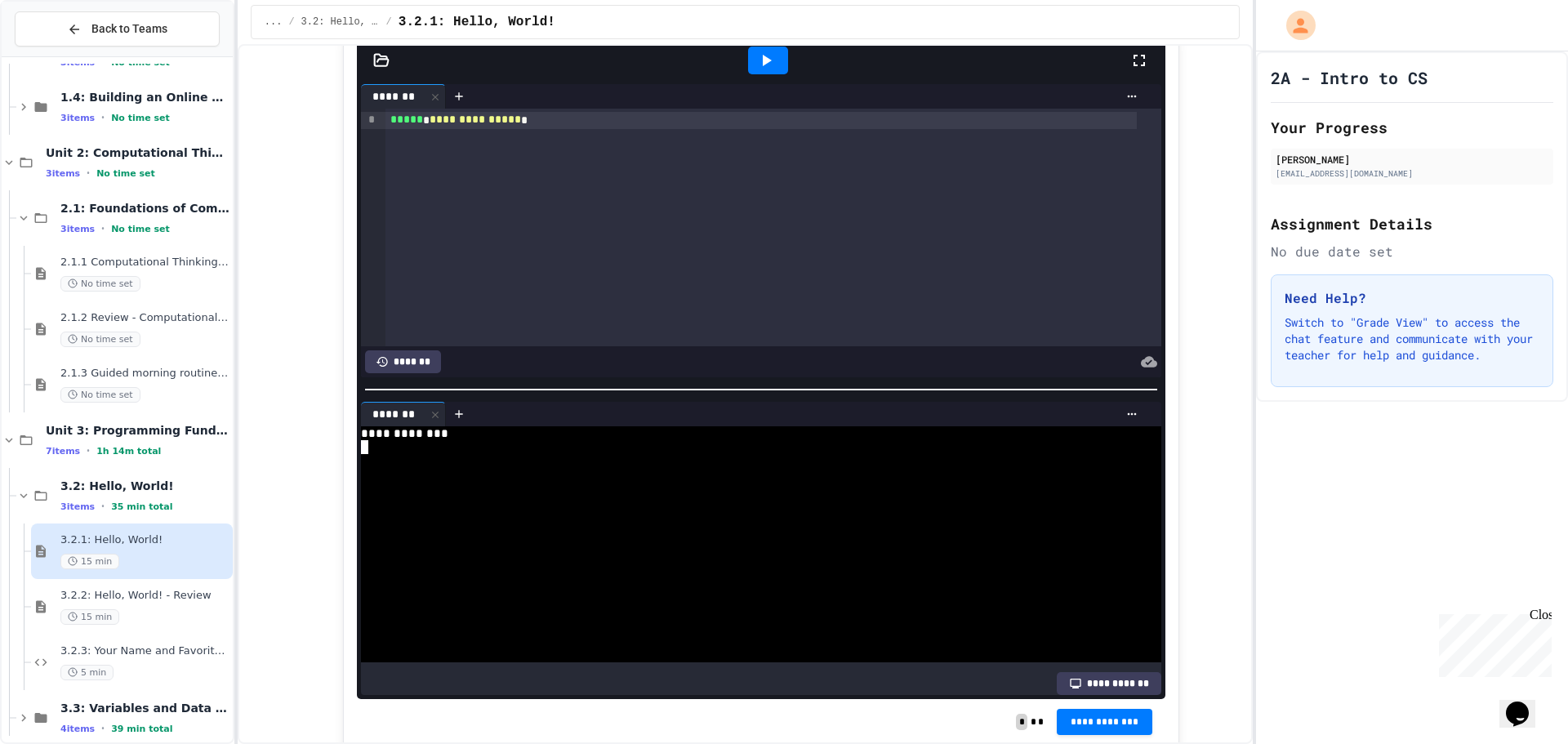
scroll to position [1143, 0]
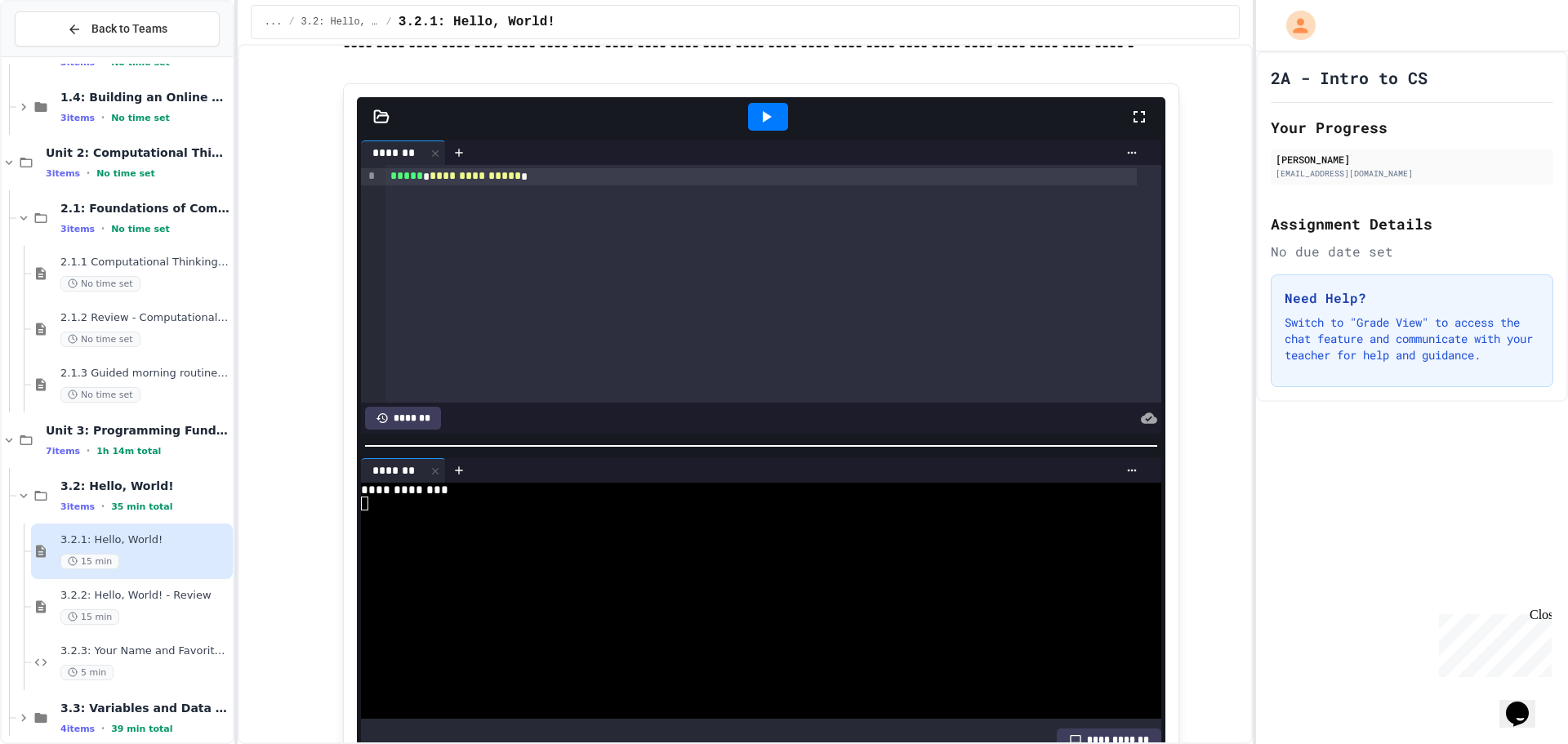
click at [468, 458] on div at bounding box center [795, 470] width 699 height 25
click at [362, 502] on div at bounding box center [746, 504] width 772 height 14
click at [416, 524] on div at bounding box center [746, 531] width 772 height 14
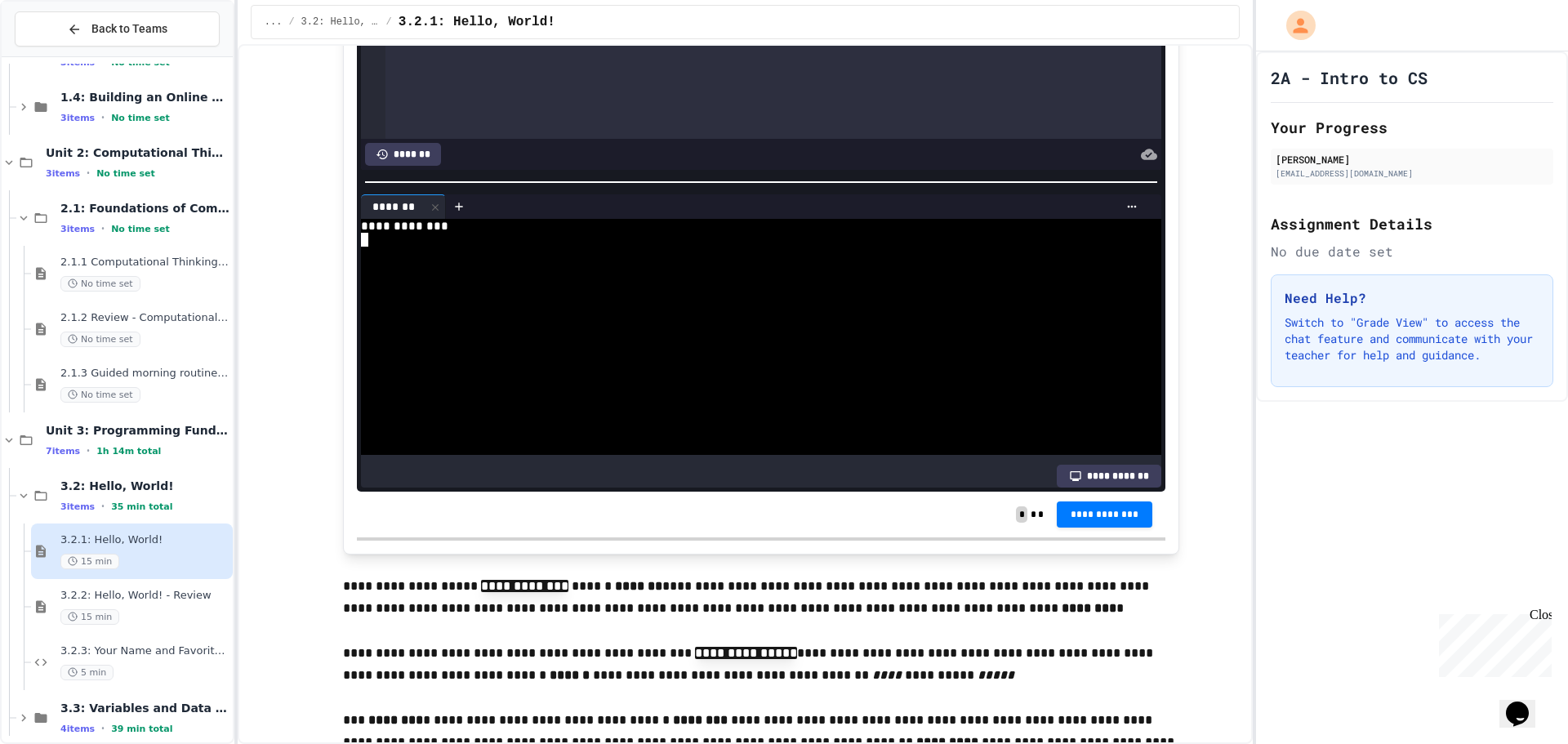
scroll to position [1388, 0]
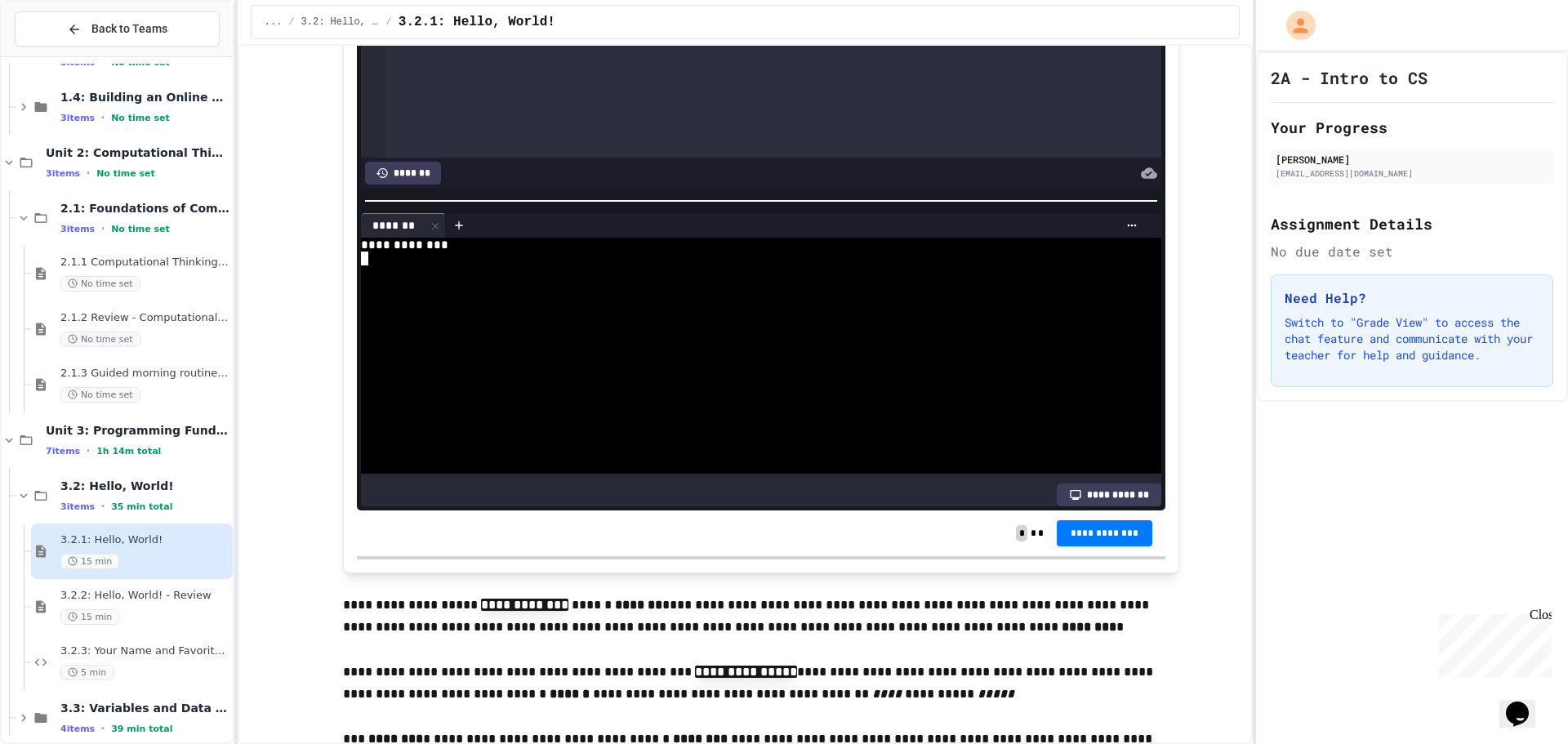
click at [615, 253] on div at bounding box center [746, 259] width 772 height 14
click at [363, 252] on div at bounding box center [746, 259] width 772 height 14
click at [364, 270] on div at bounding box center [746, 272] width 772 height 14
click at [361, 265] on div at bounding box center [746, 272] width 772 height 14
click at [361, 252] on textarea "Terminal input" at bounding box center [364, 259] width 7 height 14
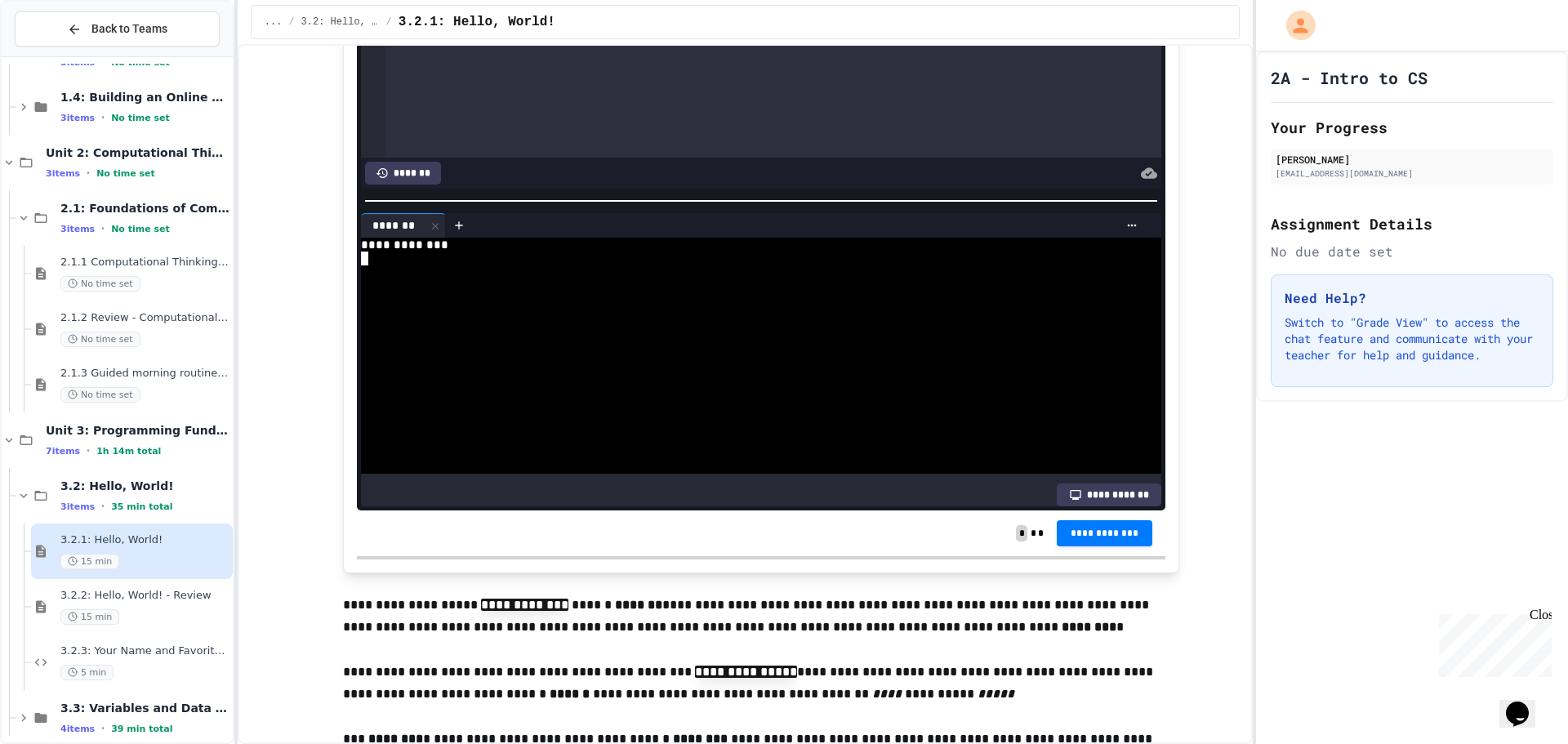
click at [361, 252] on textarea "Terminal input" at bounding box center [364, 259] width 7 height 14
click at [370, 252] on div at bounding box center [746, 259] width 772 height 14
click at [362, 252] on div at bounding box center [746, 259] width 772 height 14
drag, startPoint x: 362, startPoint y: 252, endPoint x: 411, endPoint y: 274, distance: 53.7
click at [369, 258] on div at bounding box center [746, 259] width 772 height 14
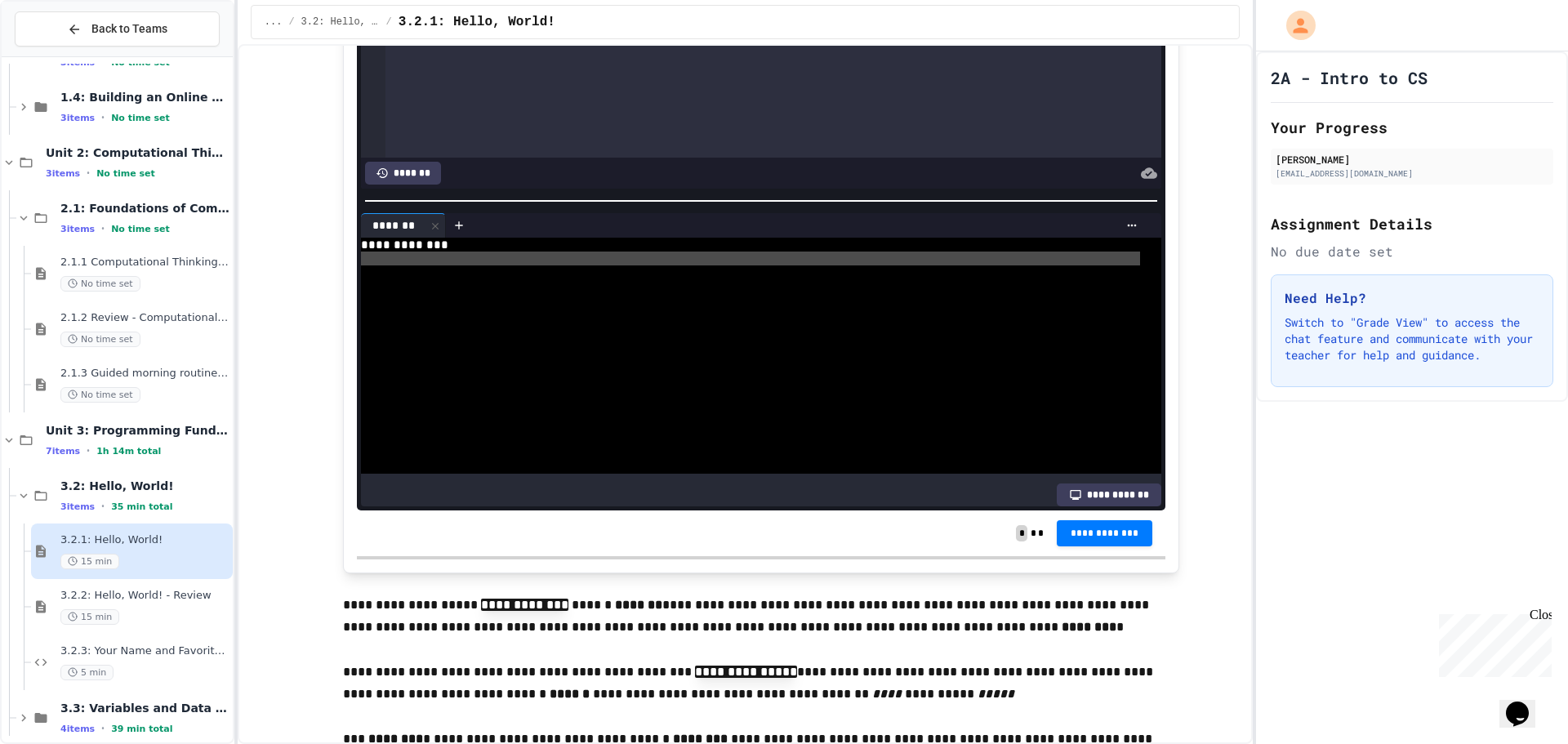
click at [429, 260] on div at bounding box center [746, 259] width 772 height 14
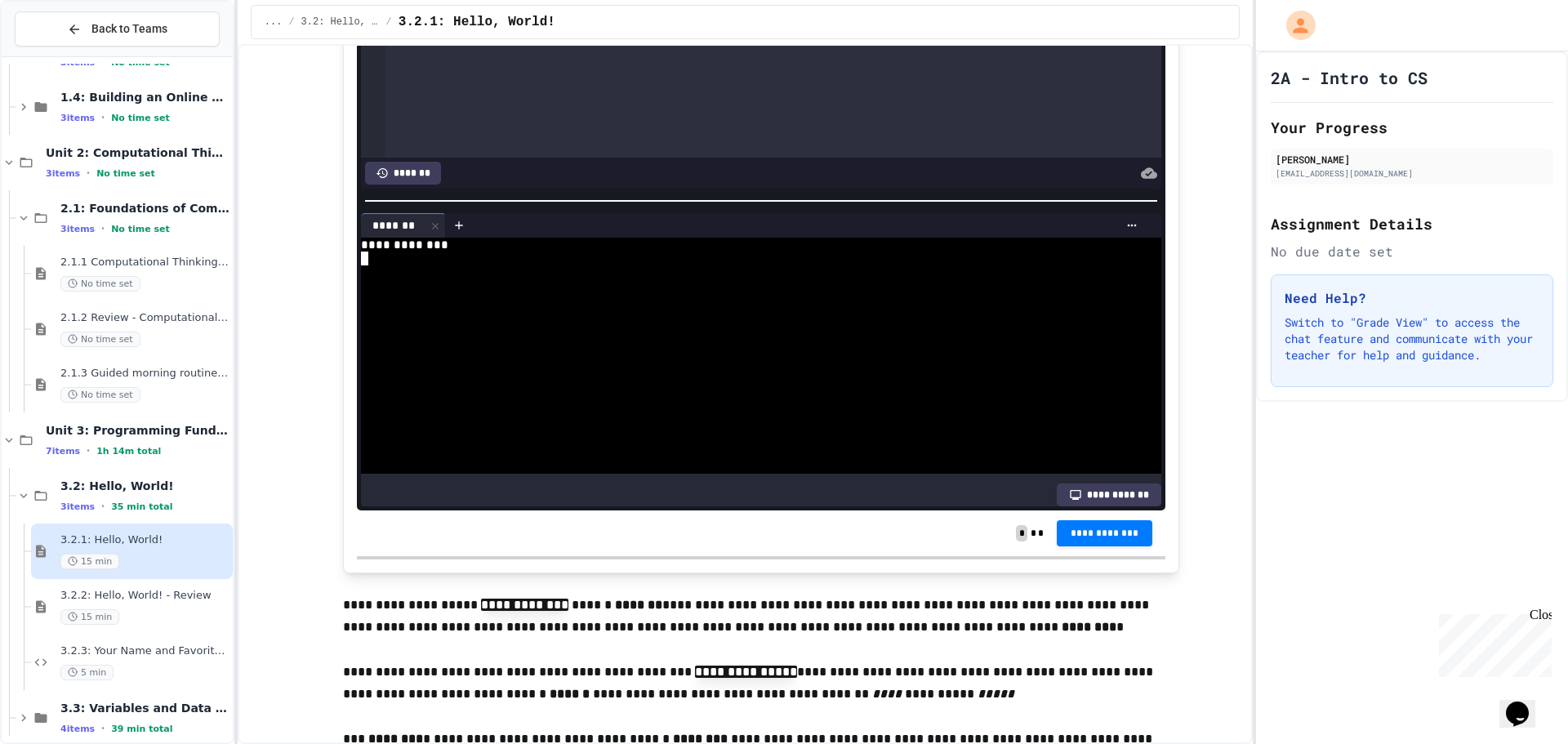
click at [630, 528] on div "**********" at bounding box center [761, 533] width 809 height 46
click at [361, 252] on textarea "Terminal input" at bounding box center [364, 259] width 7 height 14
click at [363, 260] on div at bounding box center [746, 259] width 772 height 14
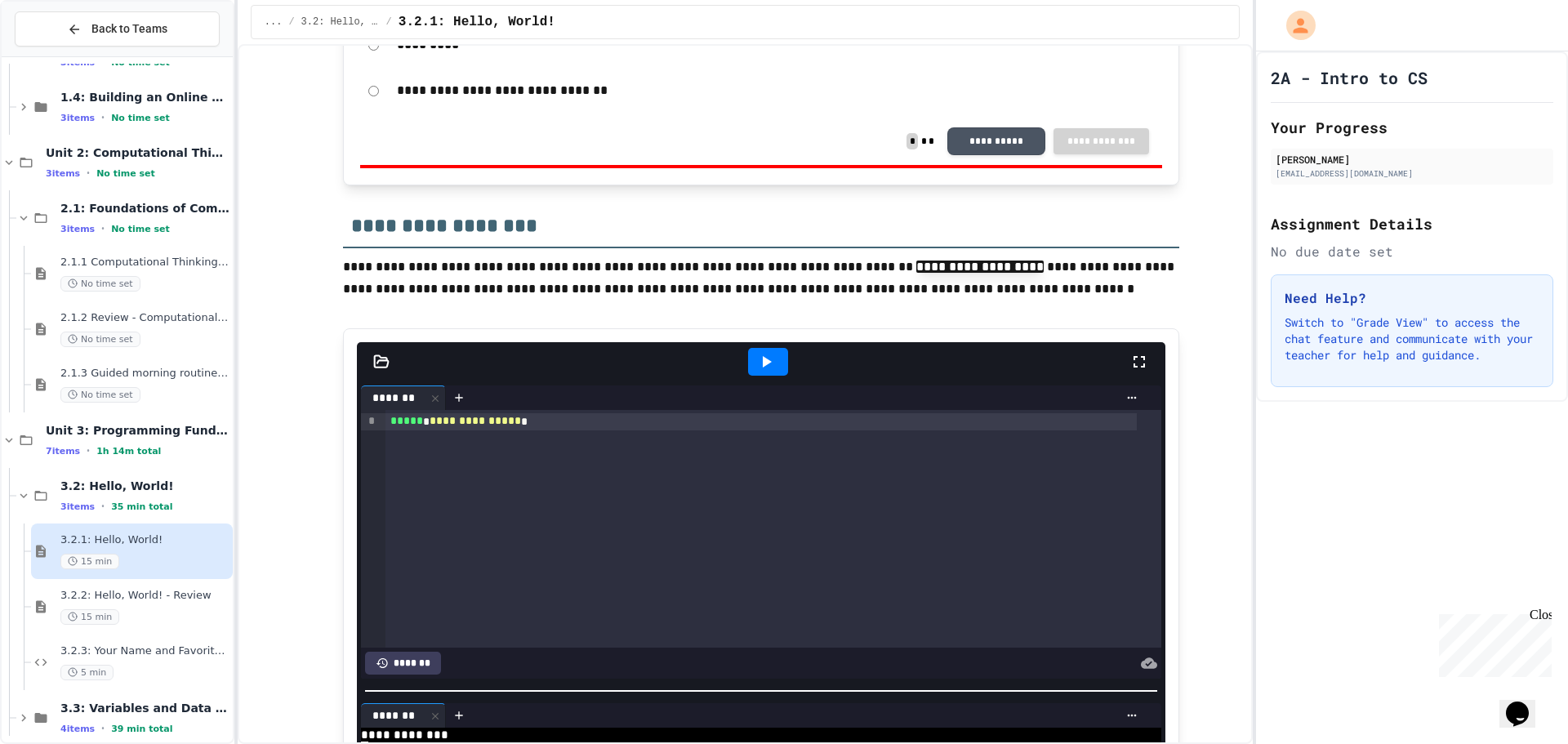
scroll to position [980, 0]
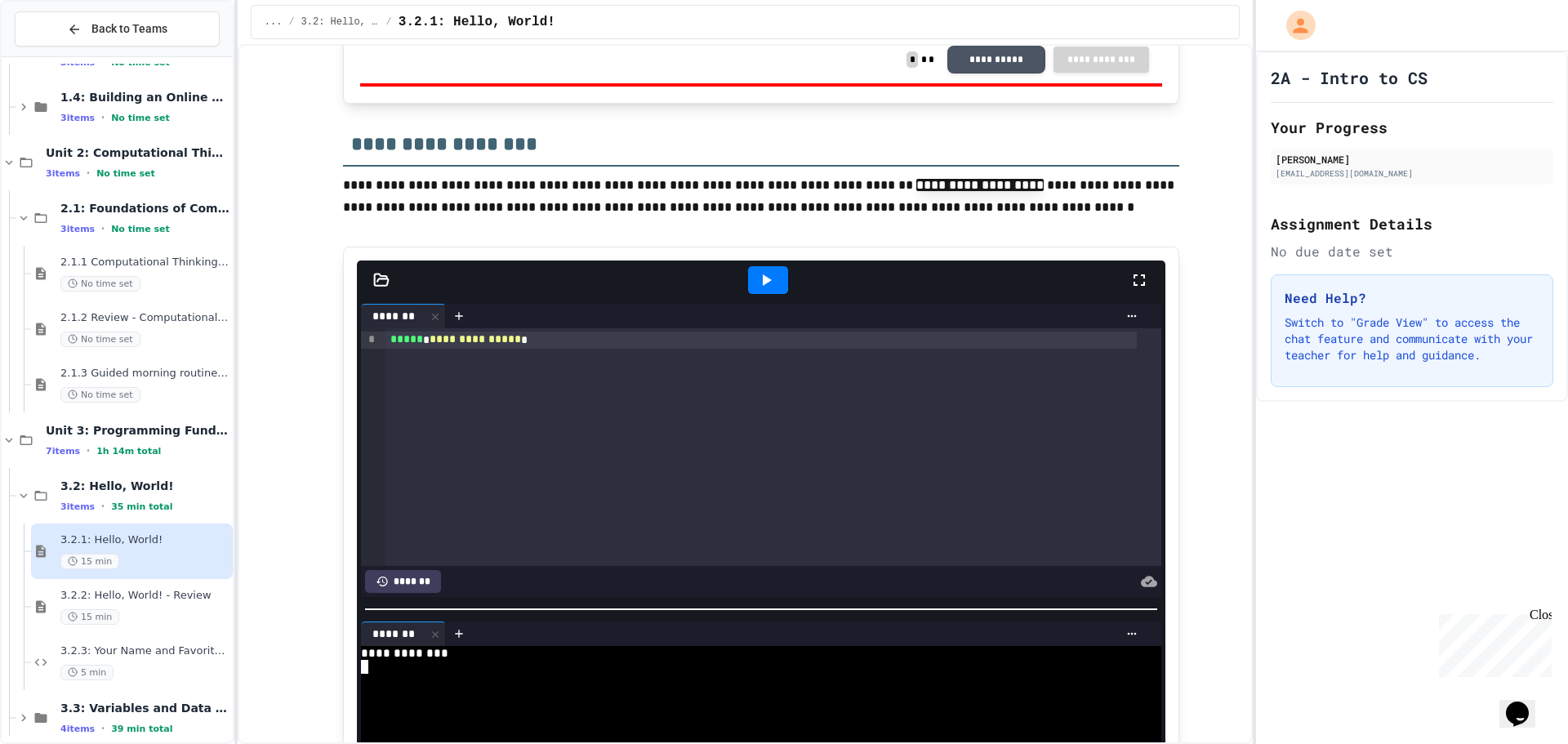
click at [754, 269] on div at bounding box center [767, 279] width 40 height 27
click at [757, 274] on icon at bounding box center [766, 280] width 19 height 19
drag, startPoint x: 653, startPoint y: 337, endPoint x: 650, endPoint y: 346, distance: 9.5
click at [651, 341] on div "**********" at bounding box center [761, 339] width 751 height 16
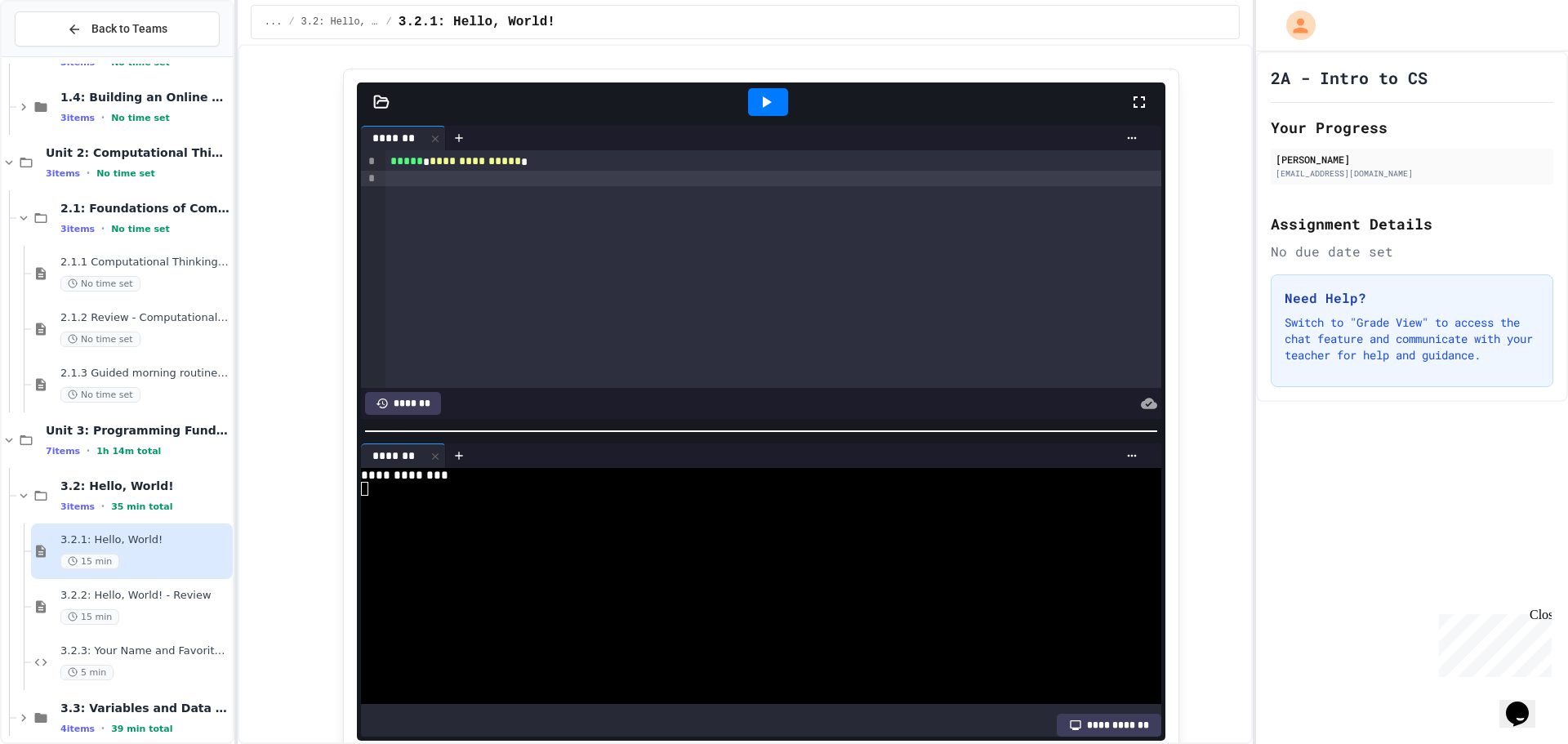
scroll to position [1143, 0]
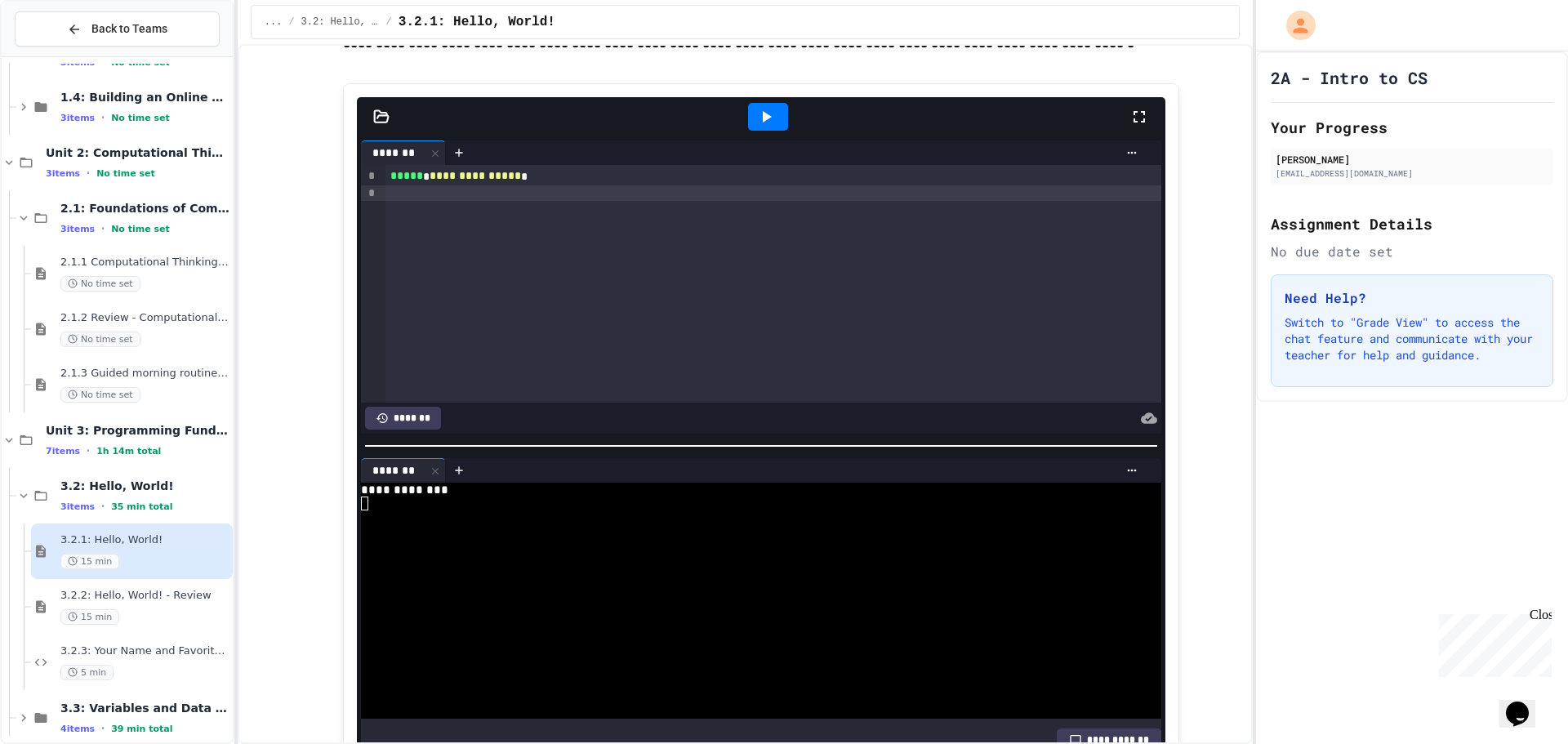
click at [449, 191] on div at bounding box center [773, 194] width 776 height 16
click at [678, 274] on div "**********" at bounding box center [773, 284] width 776 height 238
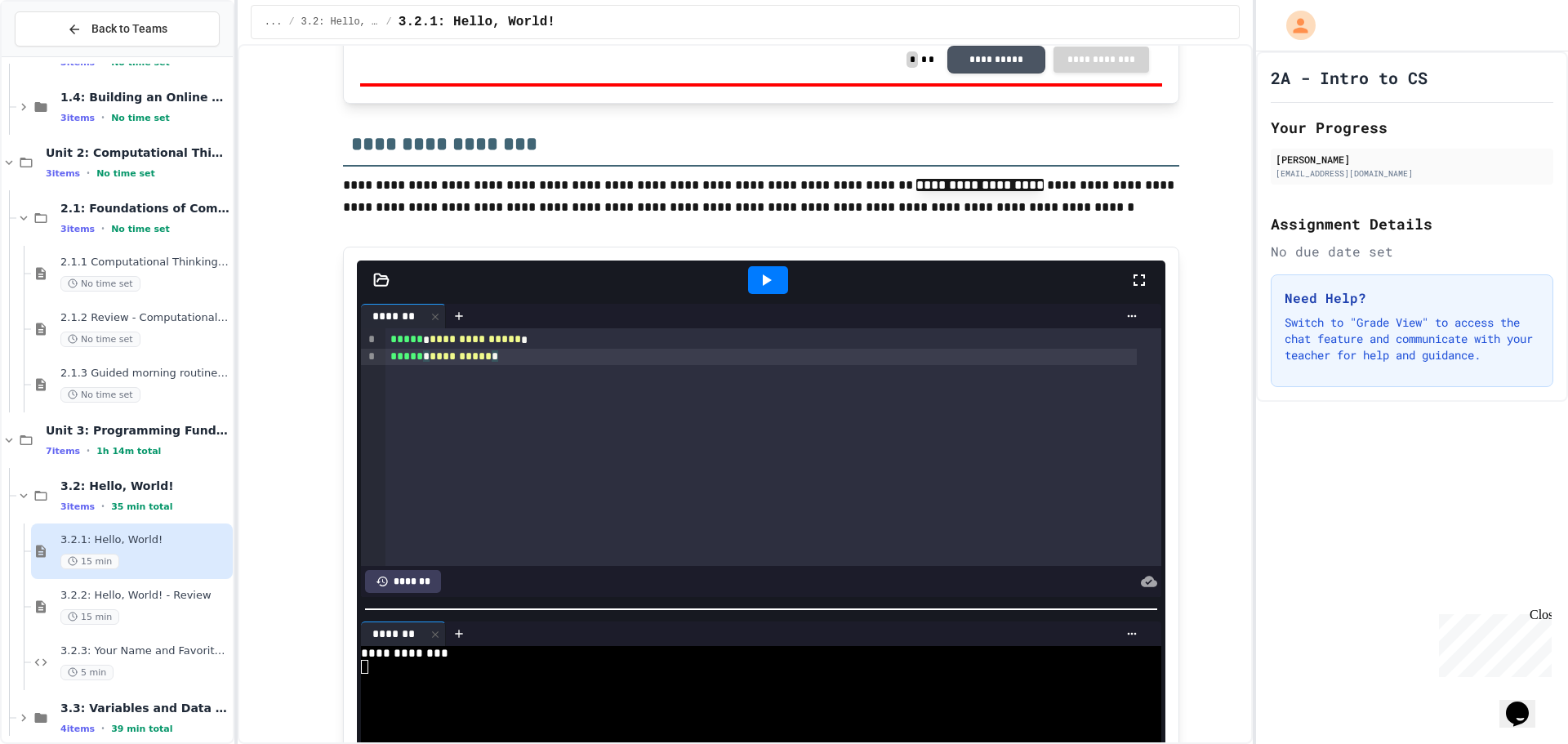
click at [772, 288] on div at bounding box center [767, 279] width 40 height 27
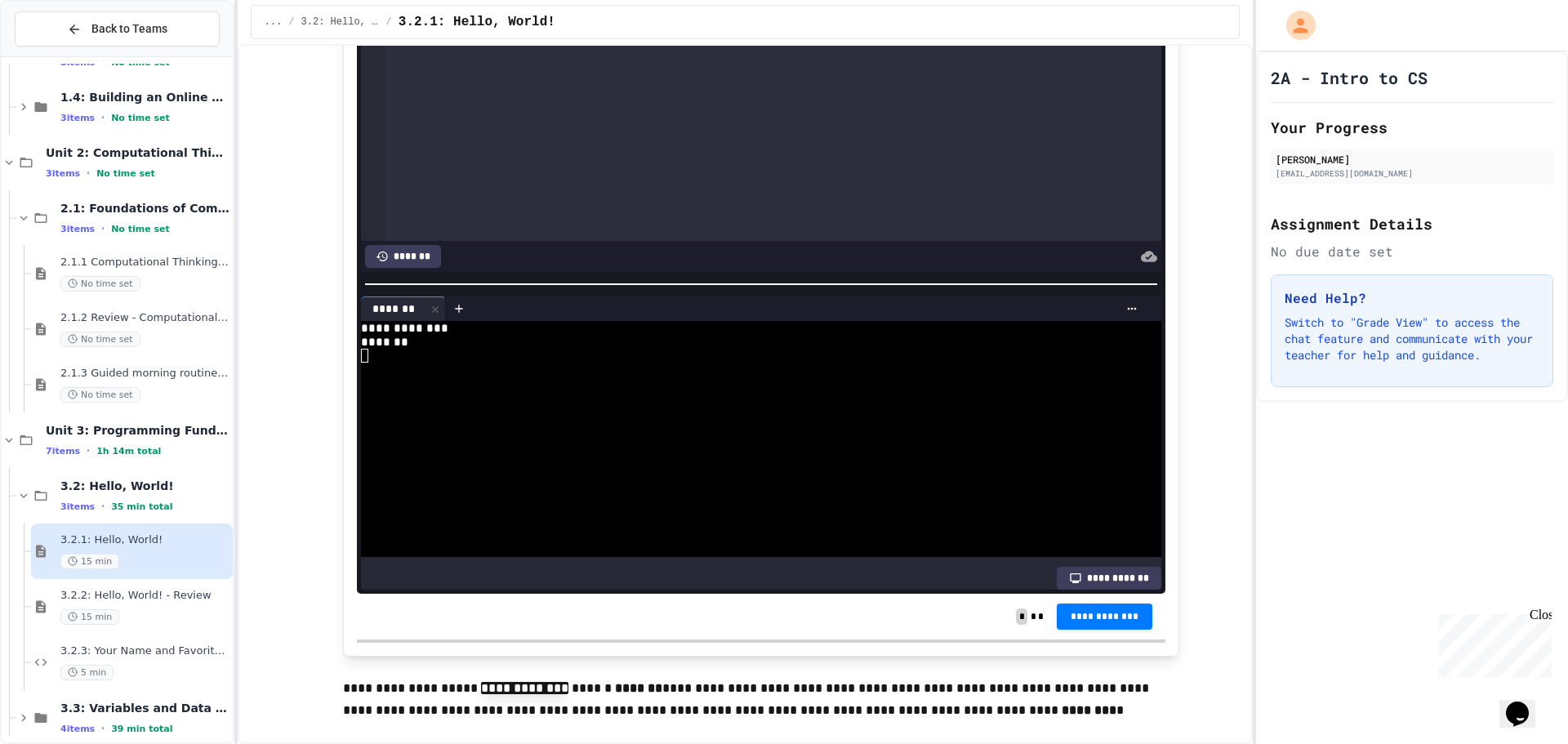
scroll to position [1306, 0]
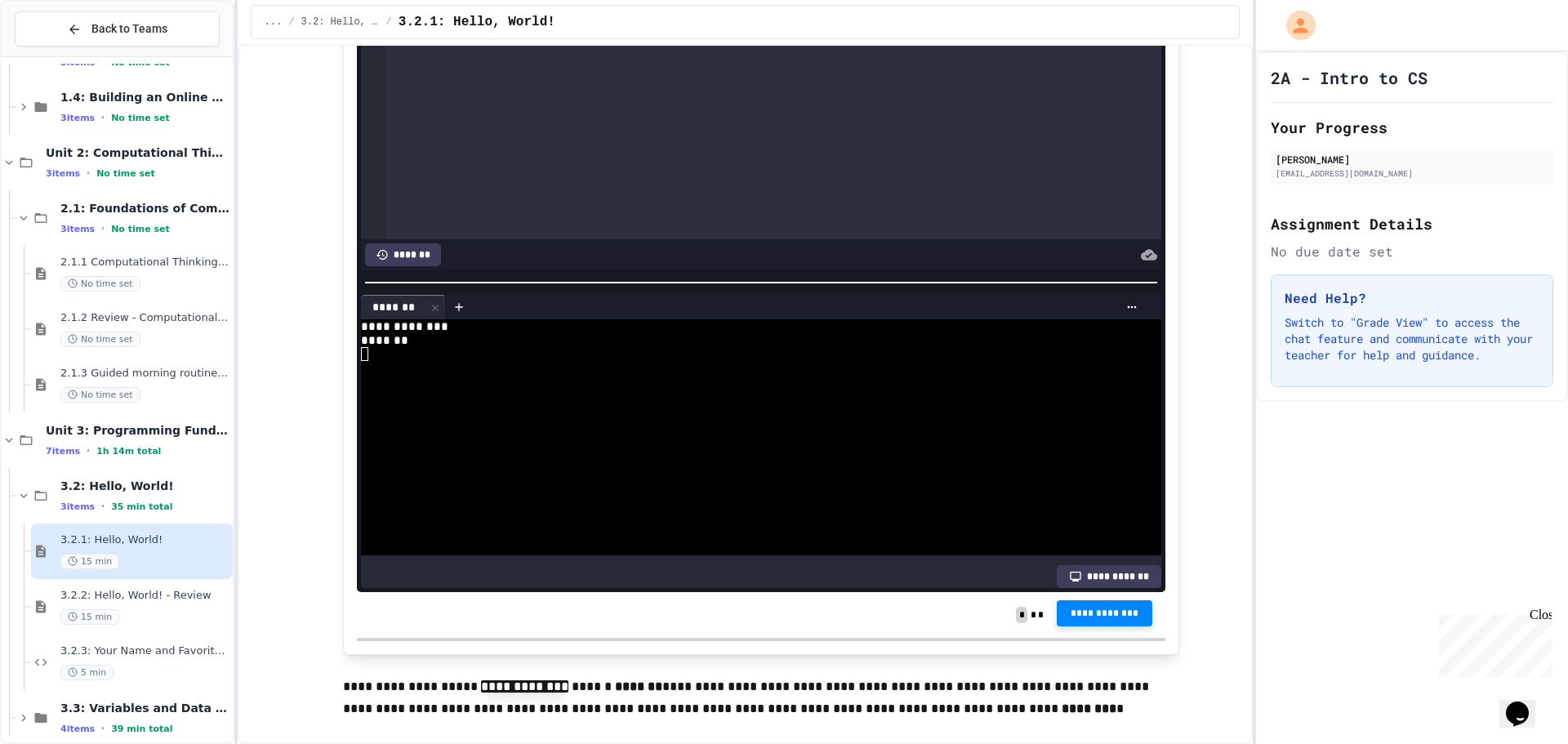
click at [1069, 607] on button "**********" at bounding box center [1105, 613] width 96 height 27
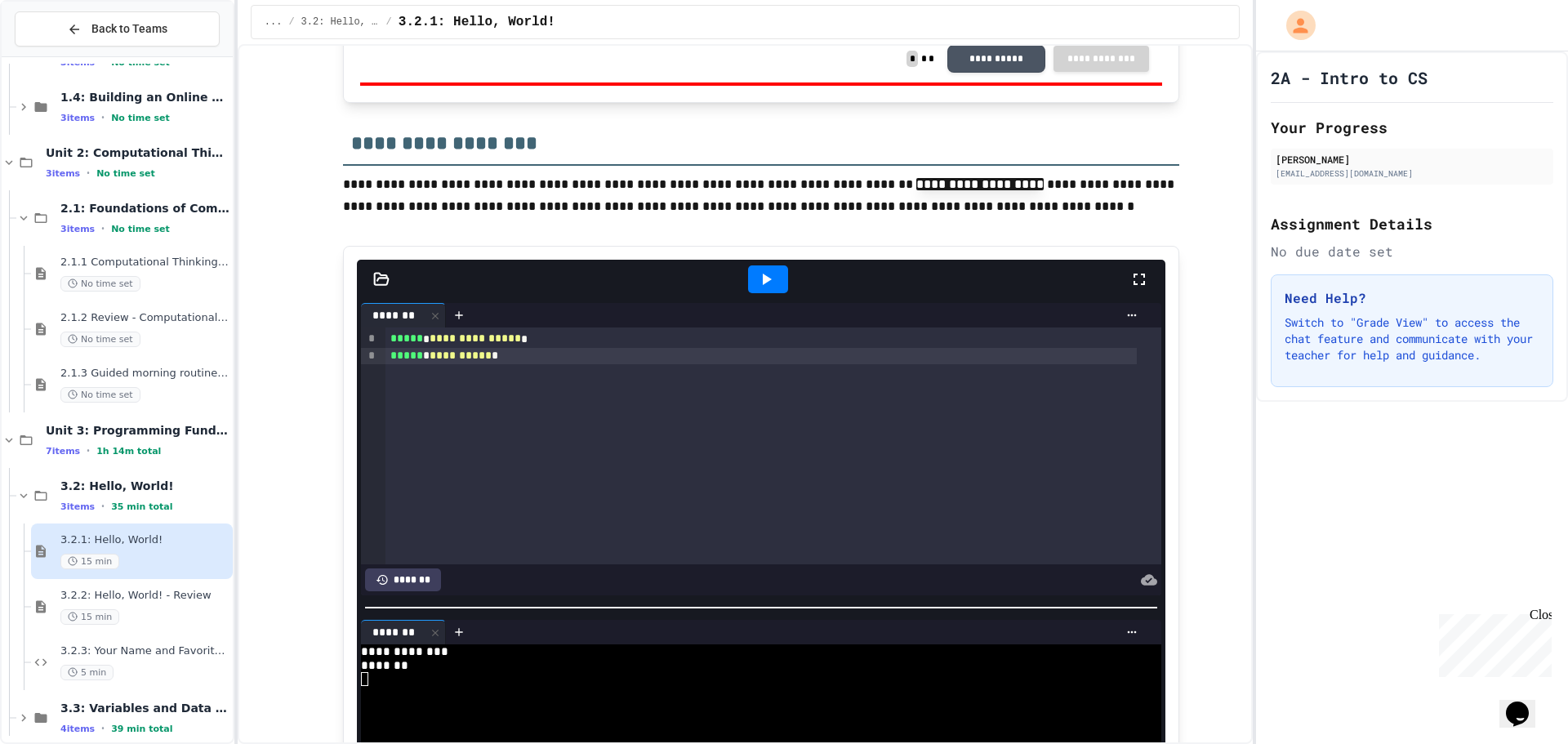
scroll to position [980, 0]
click at [795, 378] on div "**********" at bounding box center [773, 446] width 776 height 237
